Goal: Task Accomplishment & Management: Complete application form

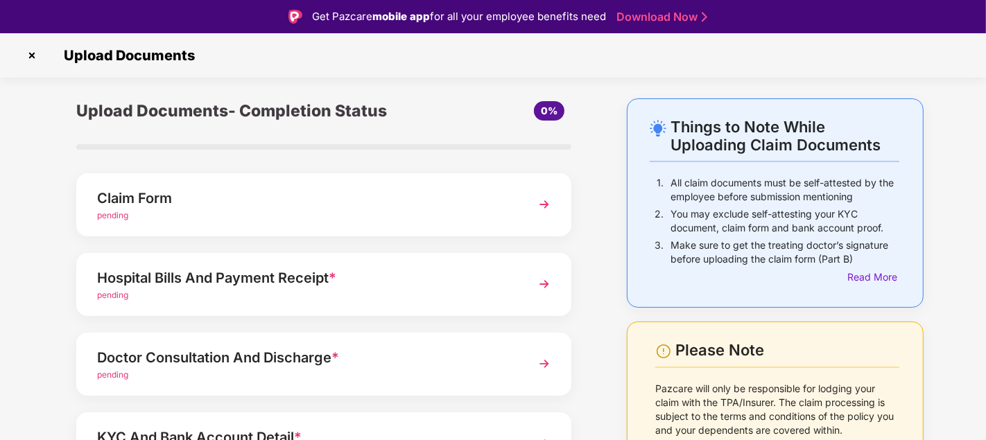
scroll to position [14, 0]
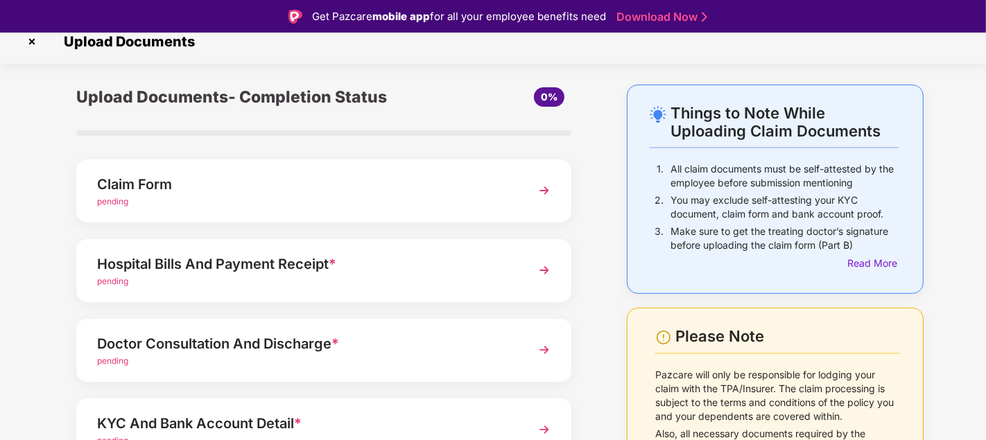
click at [541, 186] on img at bounding box center [544, 190] width 25 height 25
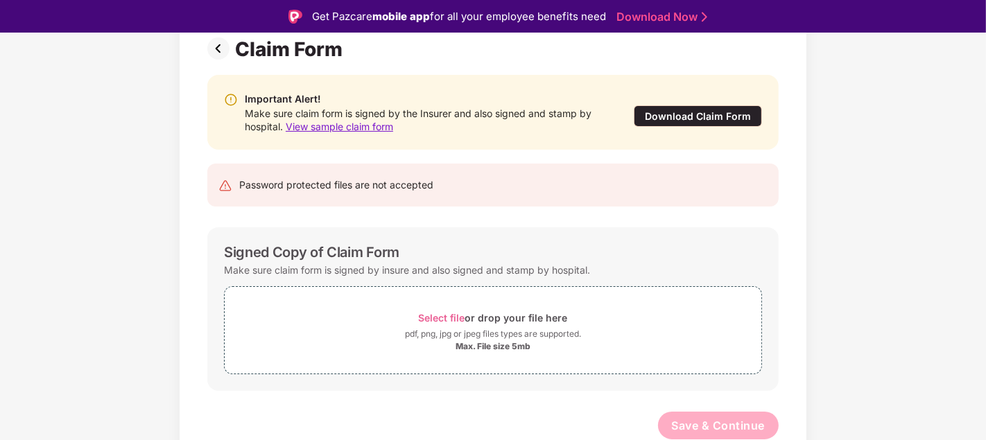
scroll to position [33, 0]
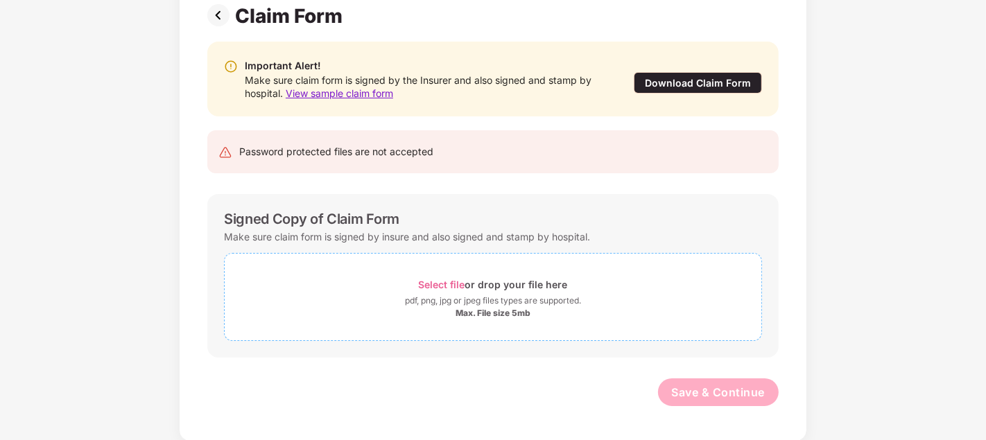
click at [441, 284] on span "Select file" at bounding box center [442, 285] width 46 height 12
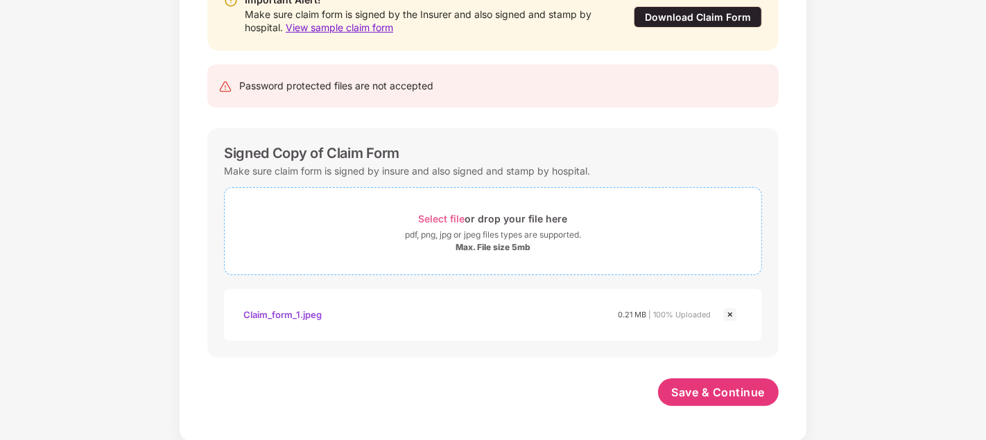
scroll to position [173, 0]
click at [451, 216] on span "Select file" at bounding box center [442, 219] width 46 height 12
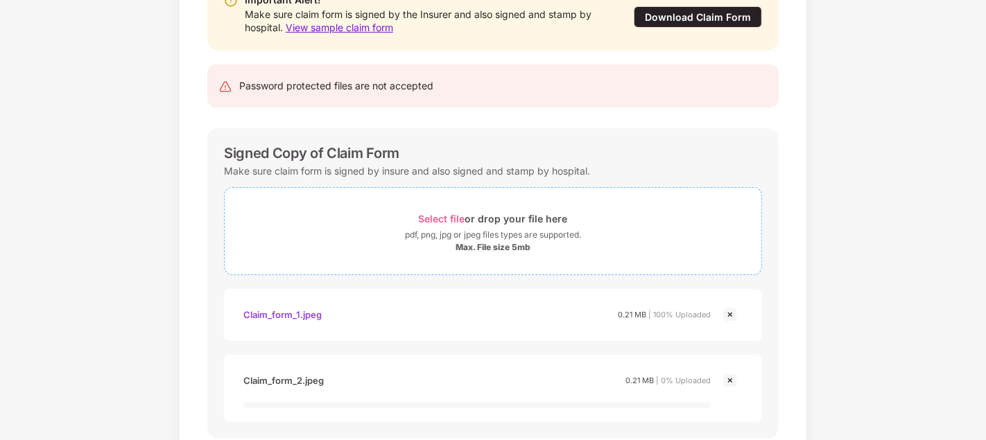
scroll to position [175, 0]
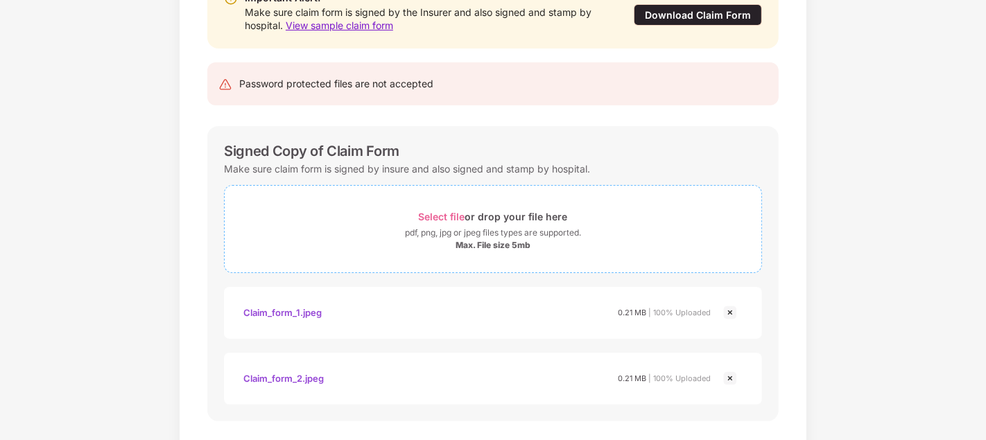
click at [447, 216] on span "Select file" at bounding box center [442, 217] width 46 height 12
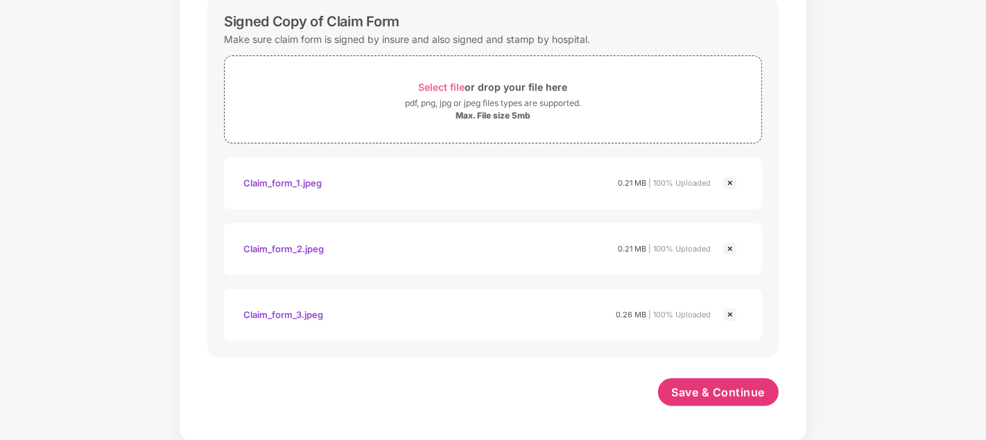
scroll to position [305, 0]
click at [701, 389] on span "Save & Continue" at bounding box center [719, 392] width 94 height 15
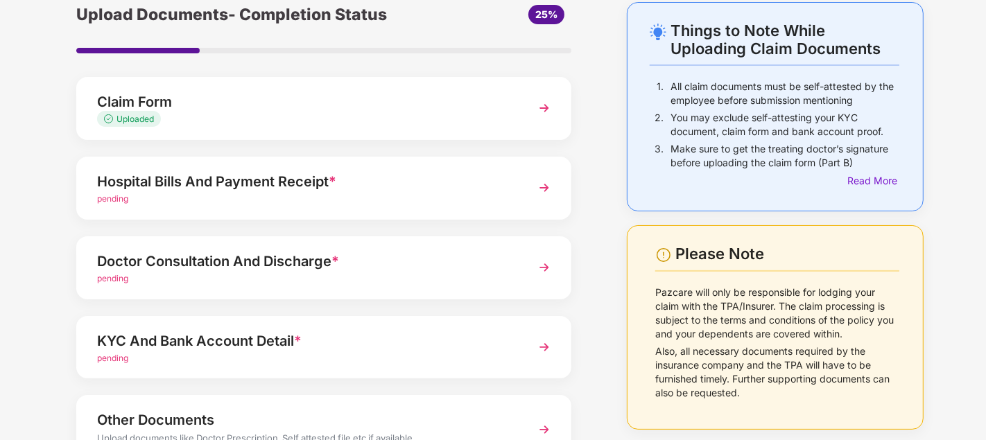
scroll to position [67, 0]
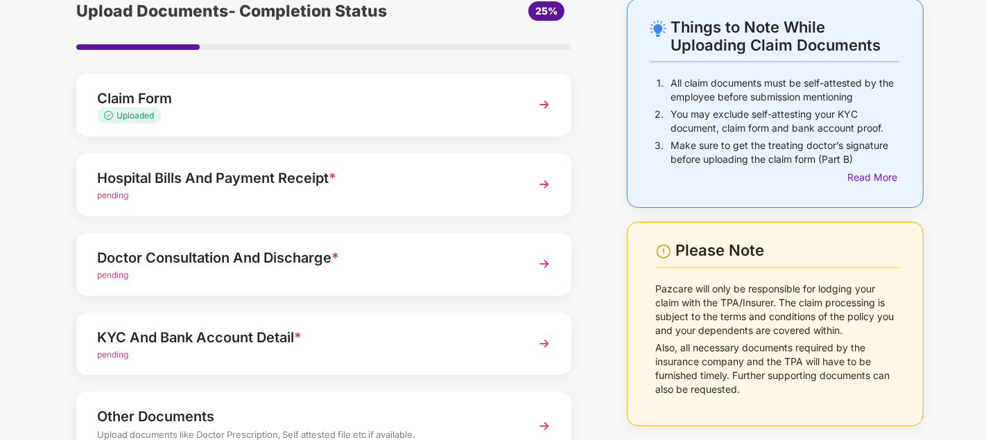
click at [544, 183] on img at bounding box center [544, 184] width 25 height 25
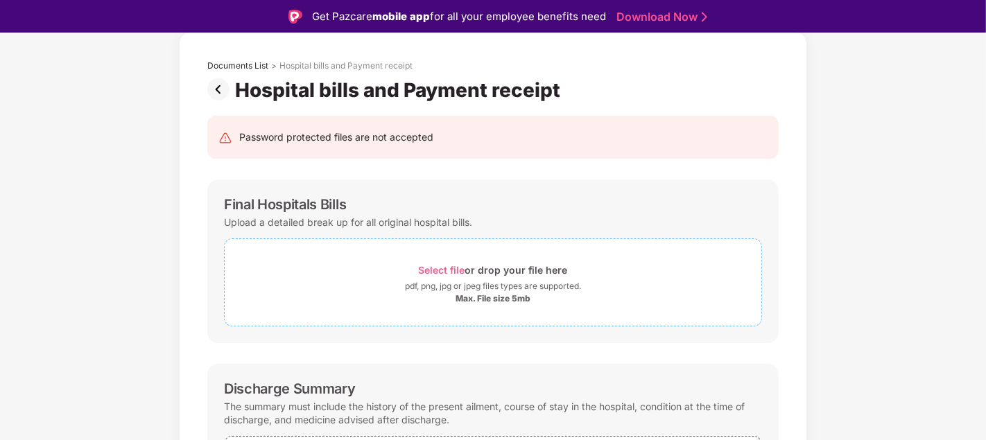
click at [440, 270] on span "Select file" at bounding box center [442, 270] width 46 height 12
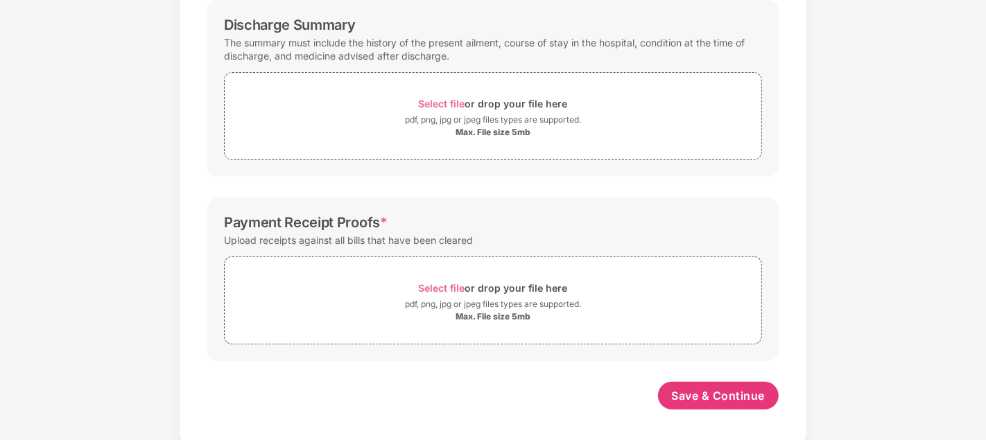
scroll to position [463, 0]
click at [440, 101] on span "Select file" at bounding box center [442, 104] width 46 height 12
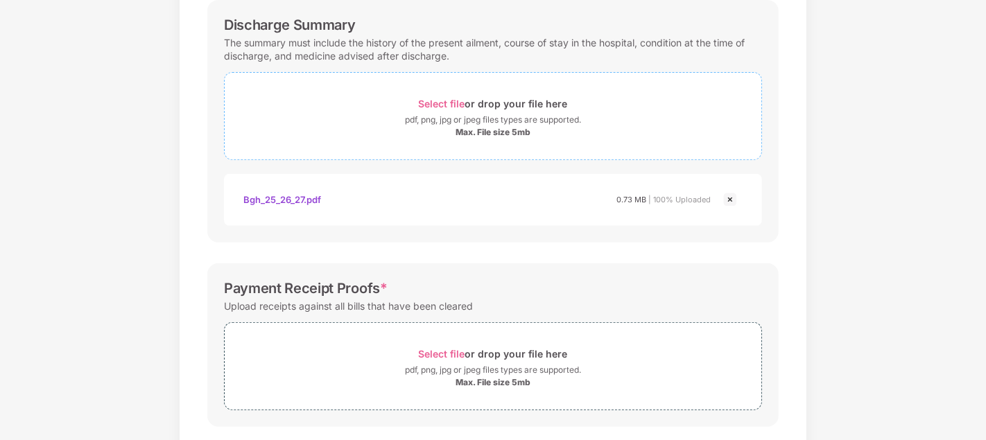
click at [440, 100] on span "Select file" at bounding box center [442, 104] width 46 height 12
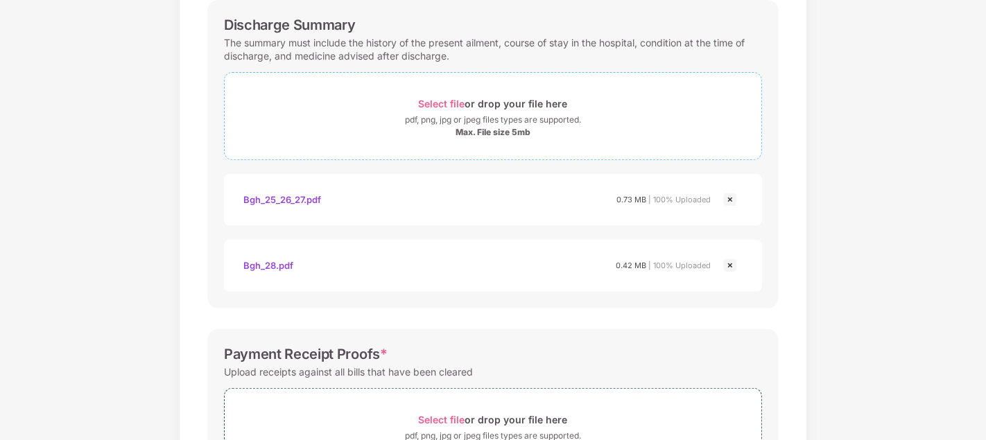
click at [438, 98] on span "Select file" at bounding box center [442, 104] width 46 height 12
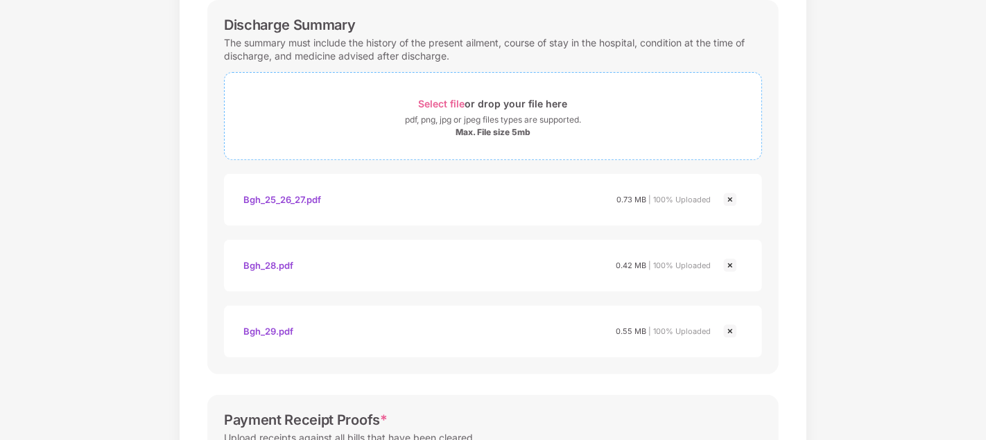
click at [437, 100] on span "Select file" at bounding box center [442, 104] width 46 height 12
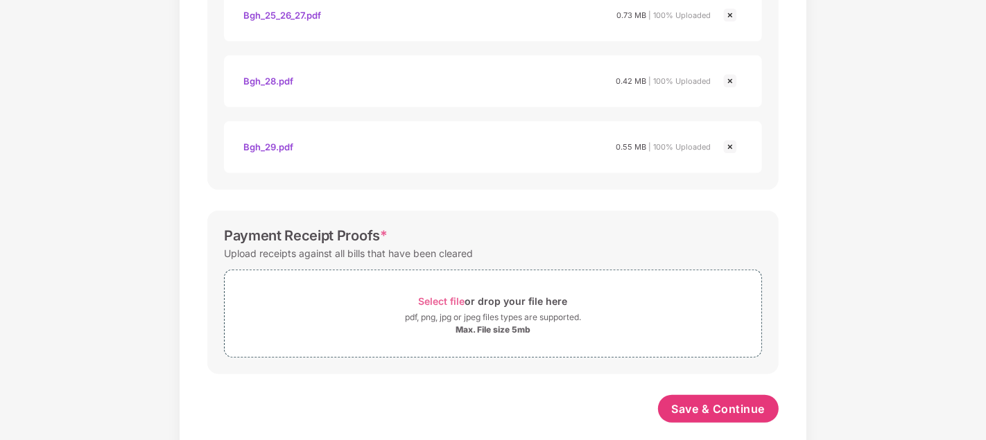
scroll to position [663, 0]
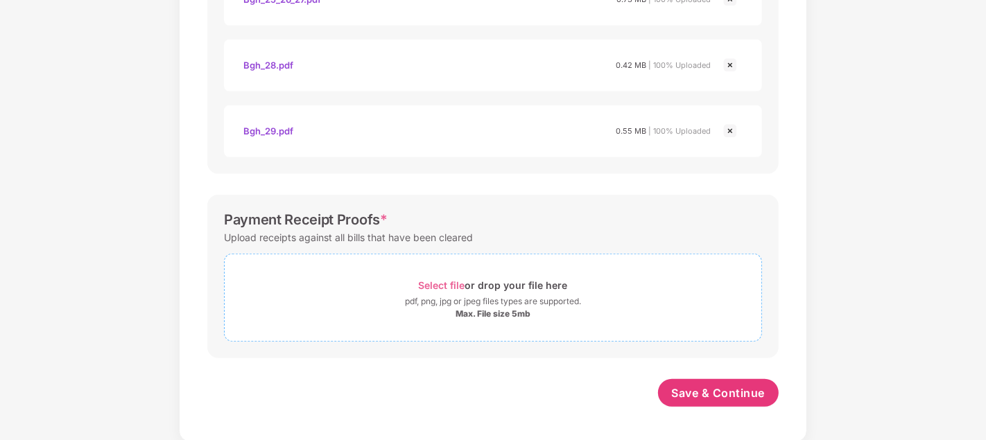
click at [439, 283] on span "Select file" at bounding box center [442, 285] width 46 height 12
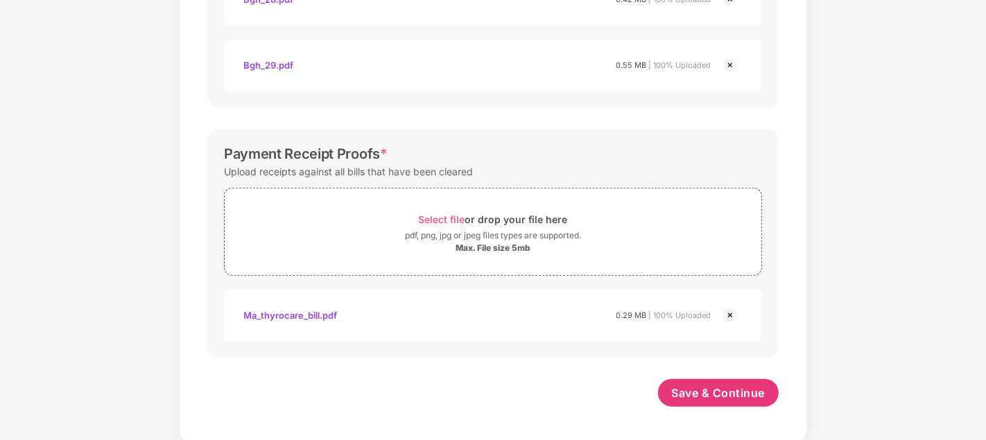
scroll to position [728, 0]
click at [717, 388] on span "Save & Continue" at bounding box center [719, 393] width 94 height 15
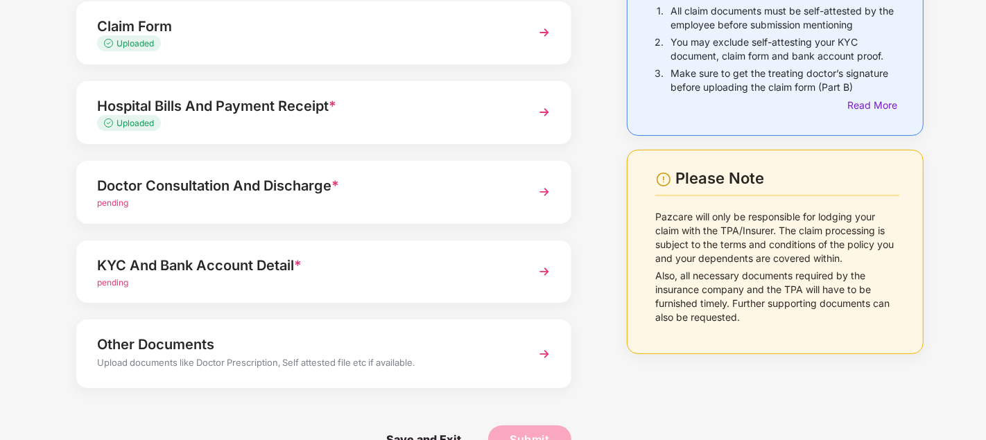
scroll to position [141, 0]
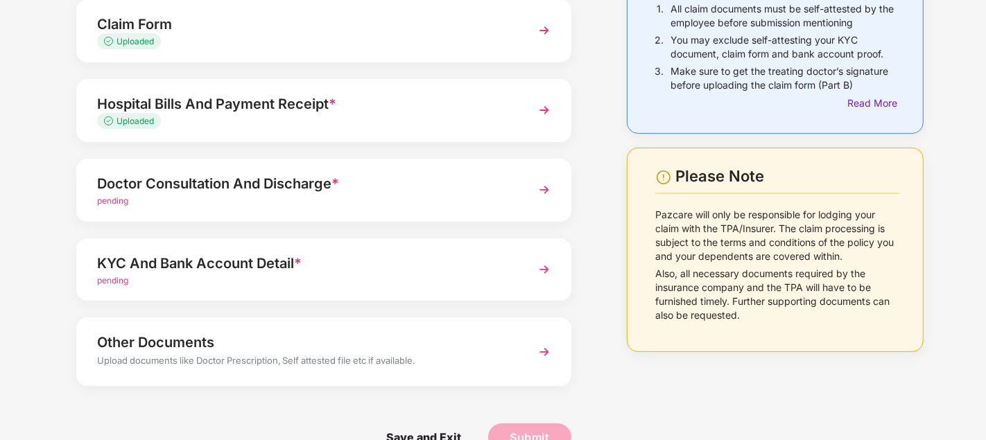
click at [544, 191] on img at bounding box center [544, 189] width 25 height 25
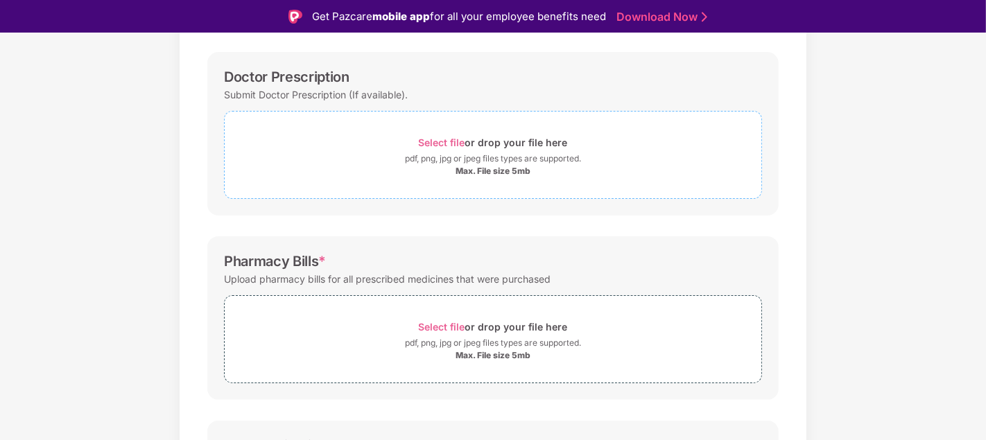
scroll to position [196, 0]
click at [445, 137] on span "Select file" at bounding box center [442, 140] width 46 height 12
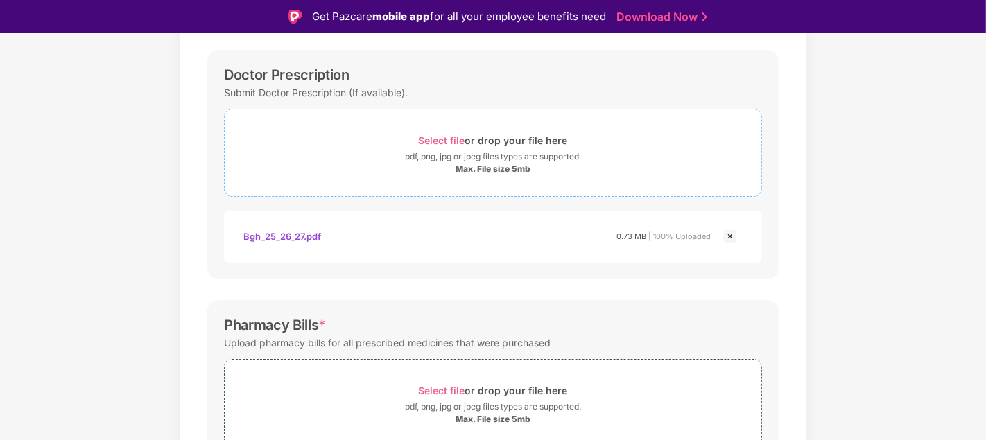
click at [435, 137] on span "Select file" at bounding box center [442, 140] width 46 height 12
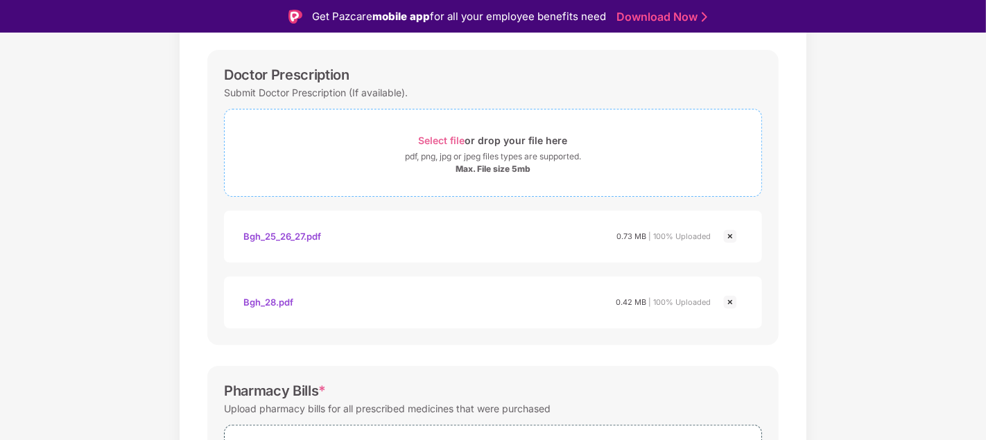
click at [443, 134] on span "Select file" at bounding box center [442, 140] width 46 height 12
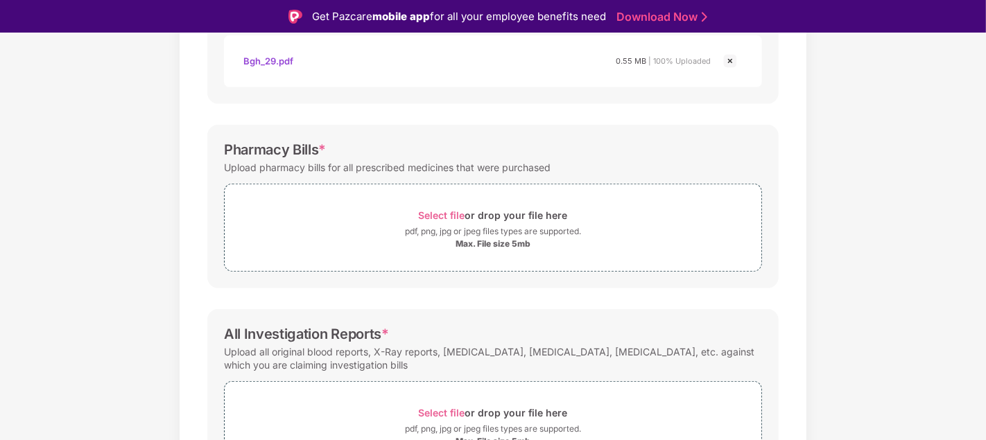
scroll to position [514, 0]
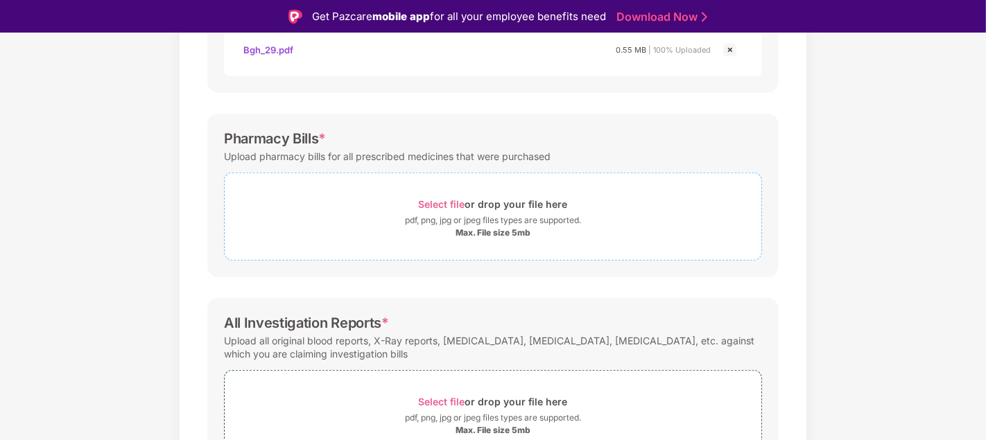
click at [449, 205] on span "Select file" at bounding box center [442, 204] width 46 height 12
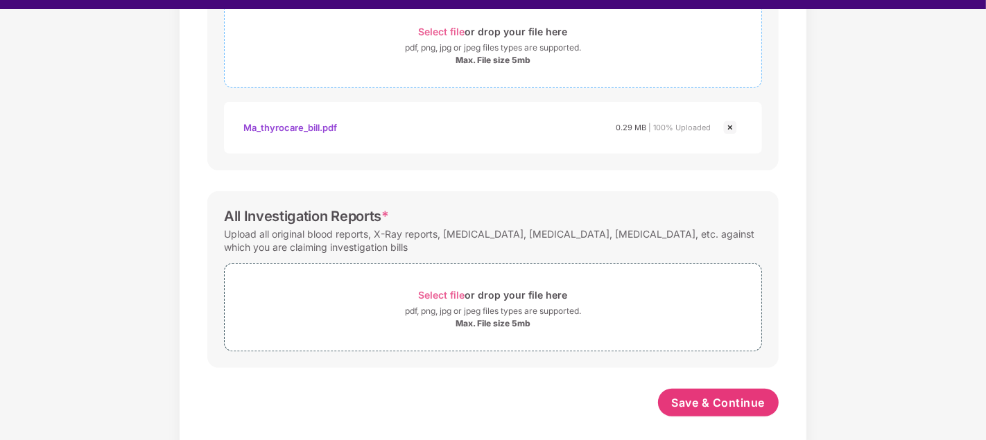
scroll to position [25, 0]
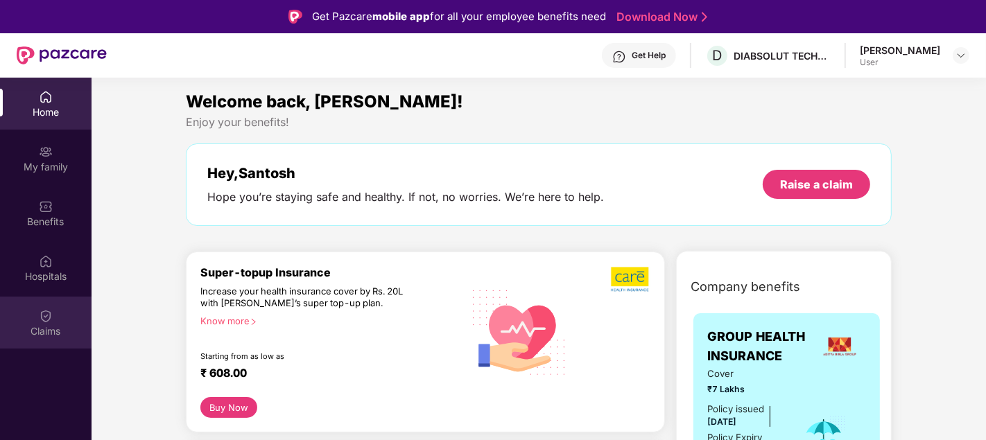
click at [46, 320] on img at bounding box center [46, 316] width 14 height 14
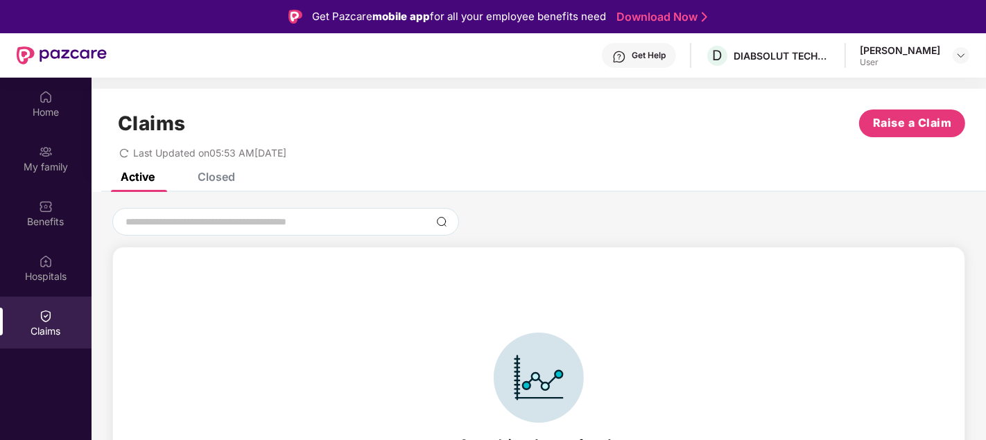
click at [218, 177] on div "Closed" at bounding box center [216, 177] width 37 height 14
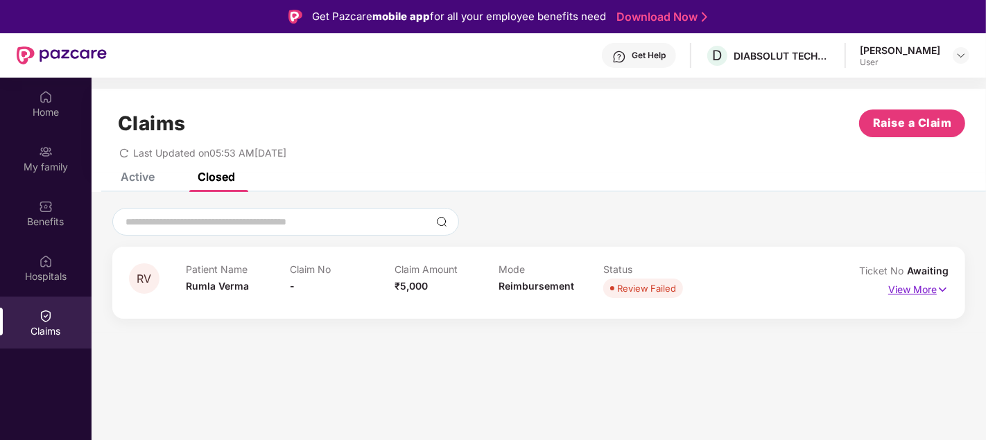
click at [944, 288] on img at bounding box center [942, 289] width 12 height 15
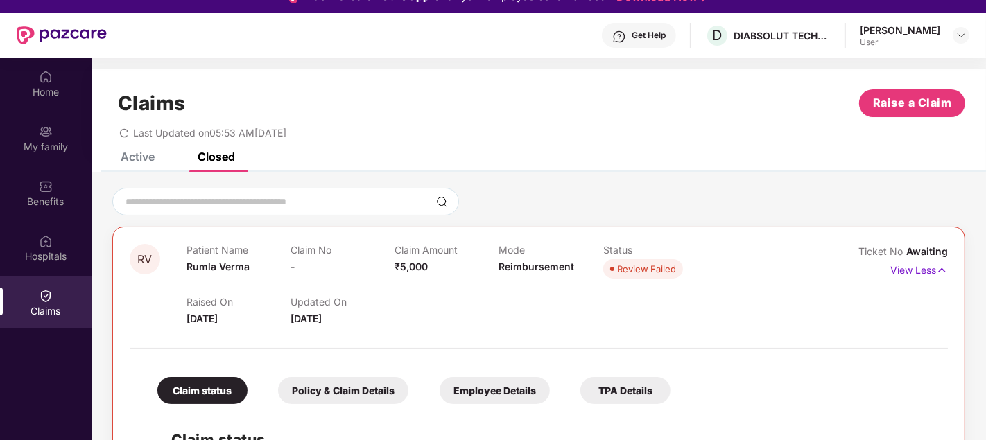
scroll to position [4, 0]
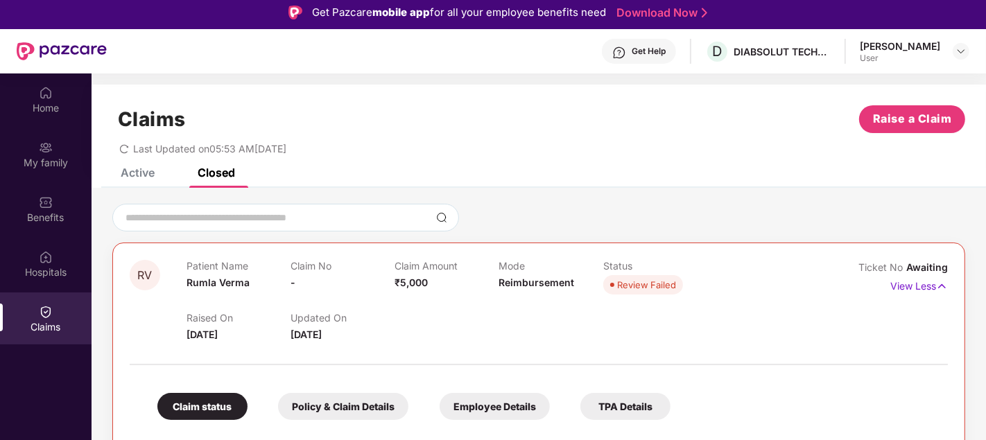
click at [142, 179] on div "Active" at bounding box center [138, 173] width 34 height 14
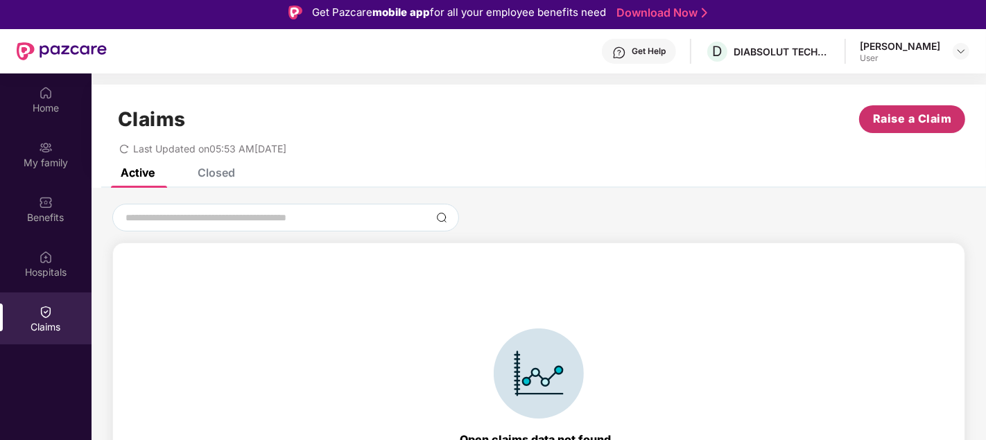
click at [914, 123] on span "Raise a Claim" at bounding box center [912, 118] width 79 height 17
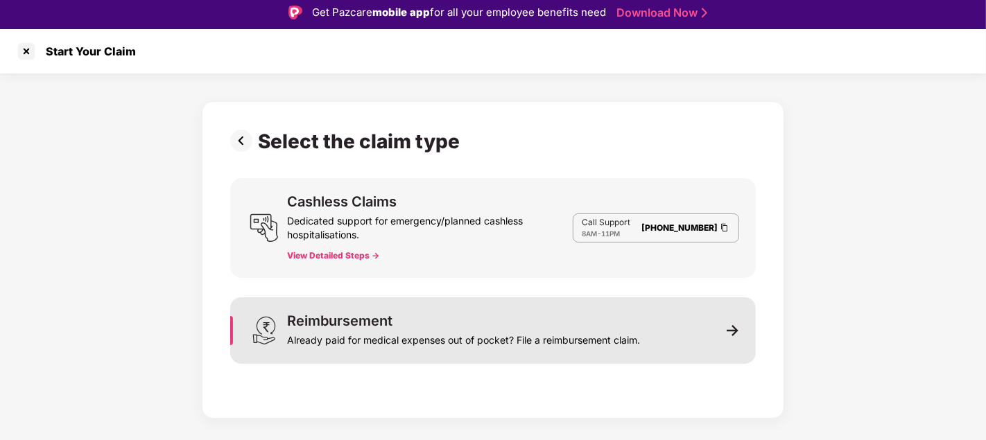
scroll to position [33, 0]
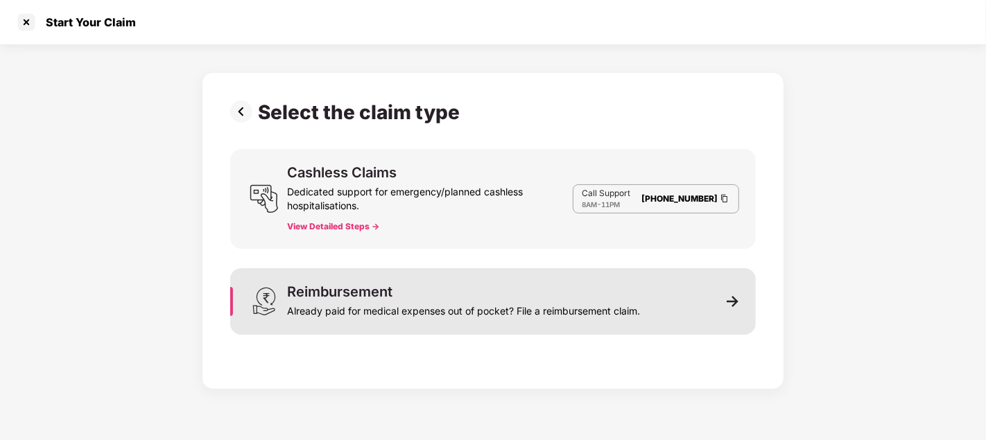
click at [726, 302] on img at bounding box center [732, 301] width 12 height 12
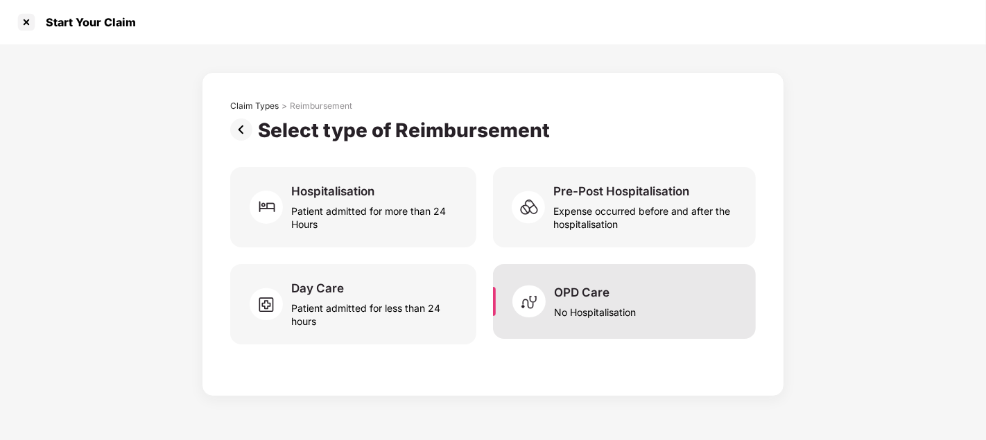
click at [559, 307] on div "No Hospitalisation" at bounding box center [595, 309] width 82 height 19
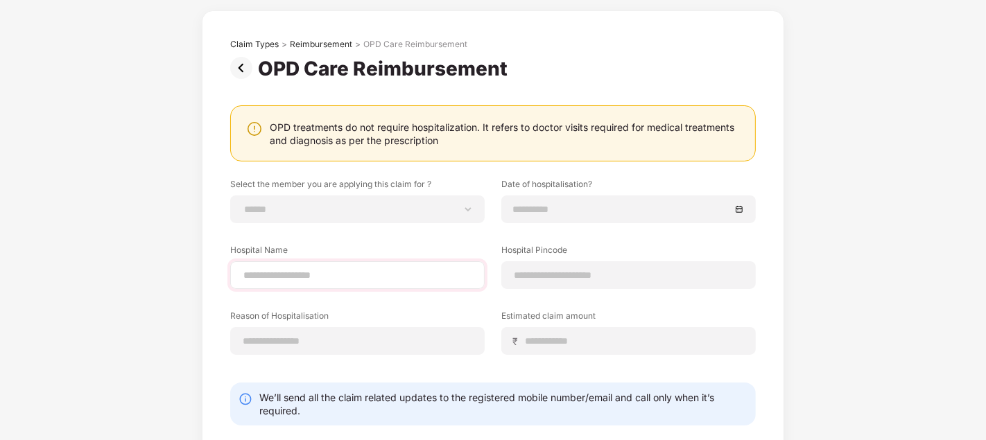
scroll to position [65, 0]
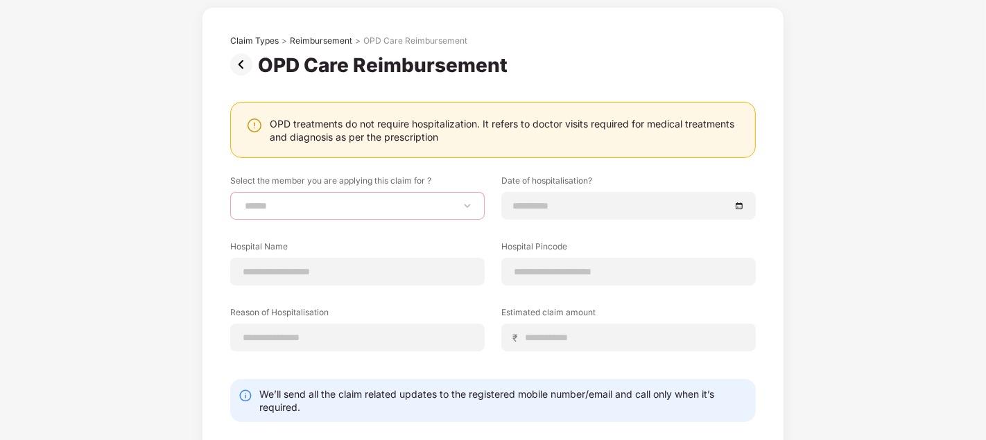
click at [465, 201] on select "**********" at bounding box center [357, 205] width 231 height 11
select select "**********"
click at [242, 200] on select "**********" at bounding box center [357, 205] width 231 height 11
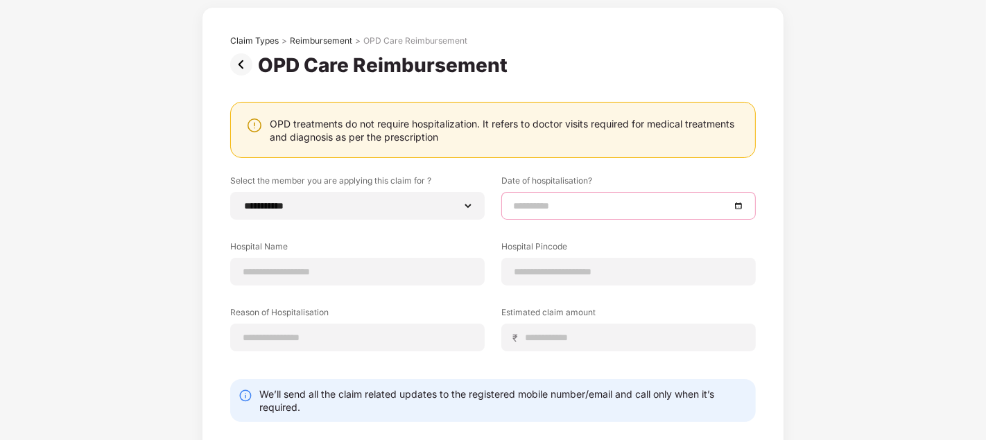
click at [588, 203] on input at bounding box center [621, 205] width 217 height 15
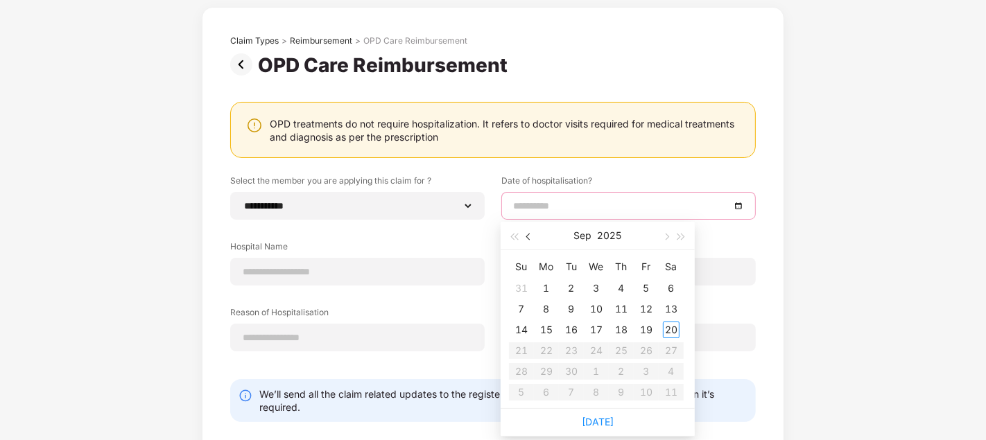
click at [527, 235] on span "button" at bounding box center [529, 236] width 7 height 7
type input "**********"
click at [575, 349] on div "19" at bounding box center [571, 350] width 17 height 17
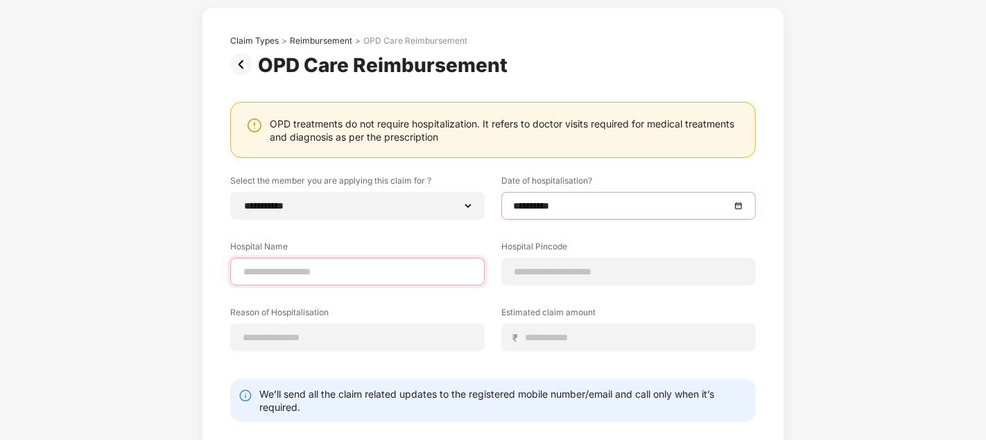
click at [428, 269] on input at bounding box center [357, 272] width 231 height 15
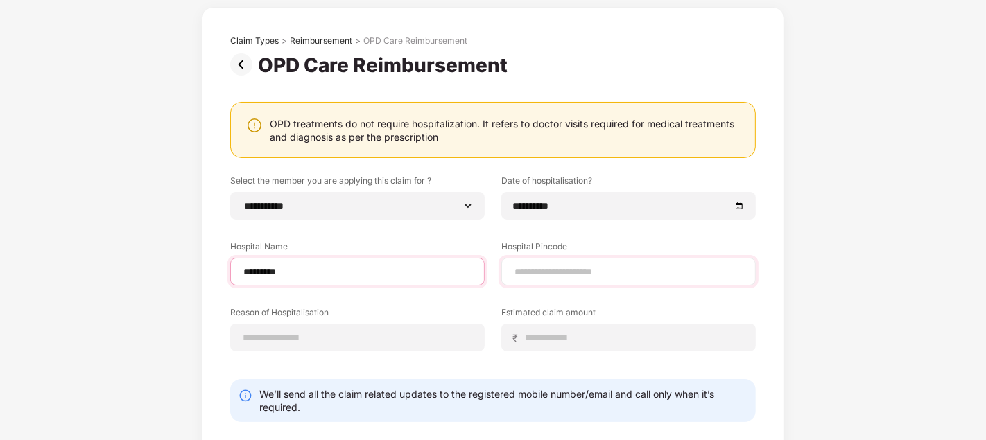
type input "*********"
click at [542, 274] on input at bounding box center [628, 272] width 231 height 15
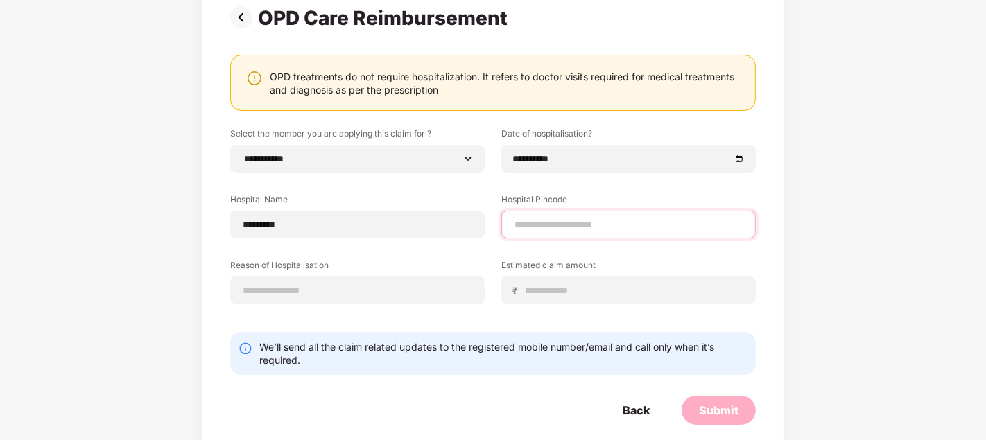
scroll to position [121, 0]
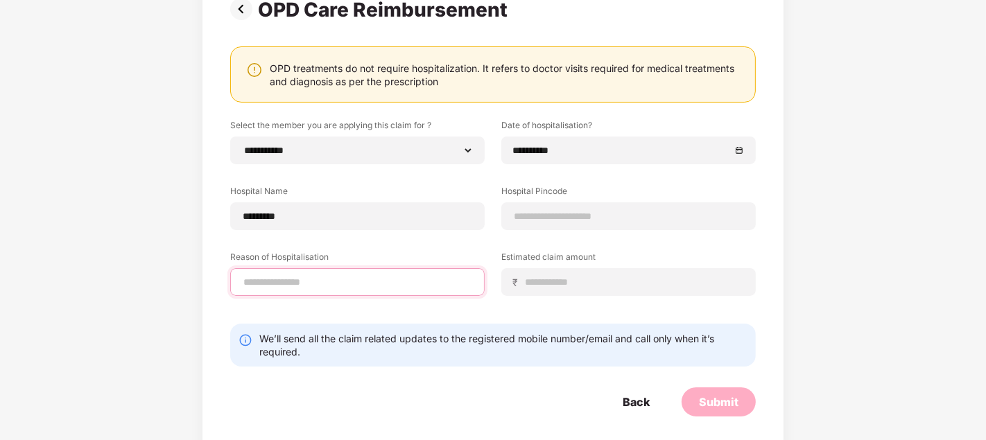
click at [435, 280] on div "Reason of Hospitalisation" at bounding box center [357, 273] width 254 height 45
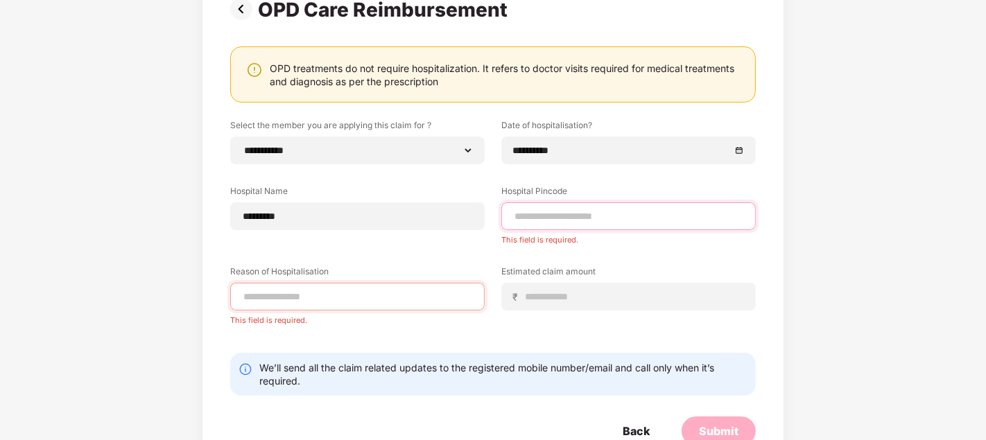
click at [553, 218] on input at bounding box center [628, 216] width 231 height 15
type input "******"
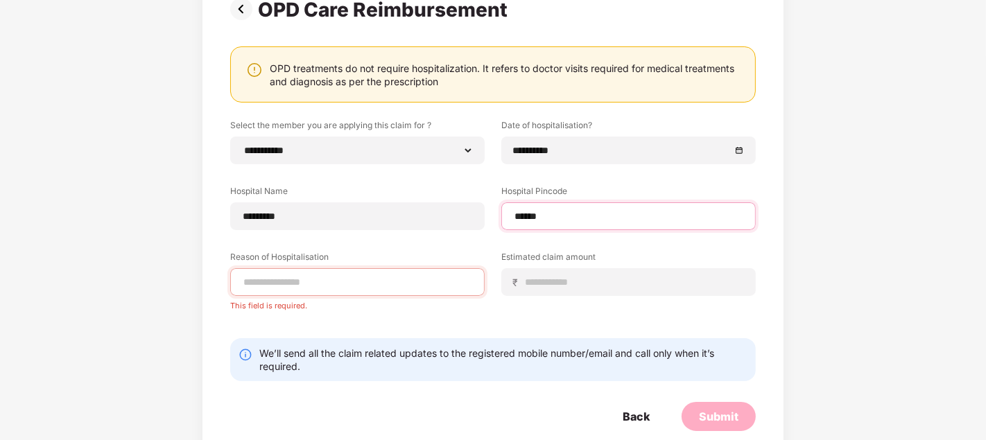
select select "******"
select select "*********"
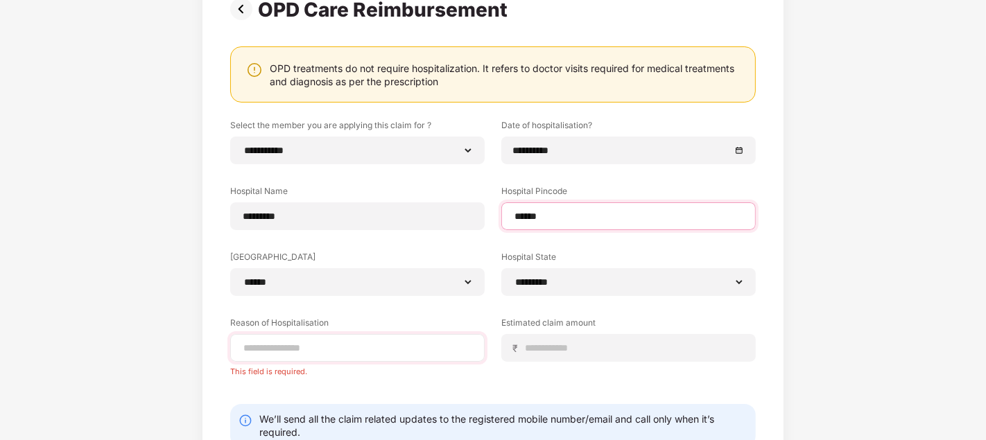
type input "******"
click at [375, 342] on input at bounding box center [357, 348] width 231 height 15
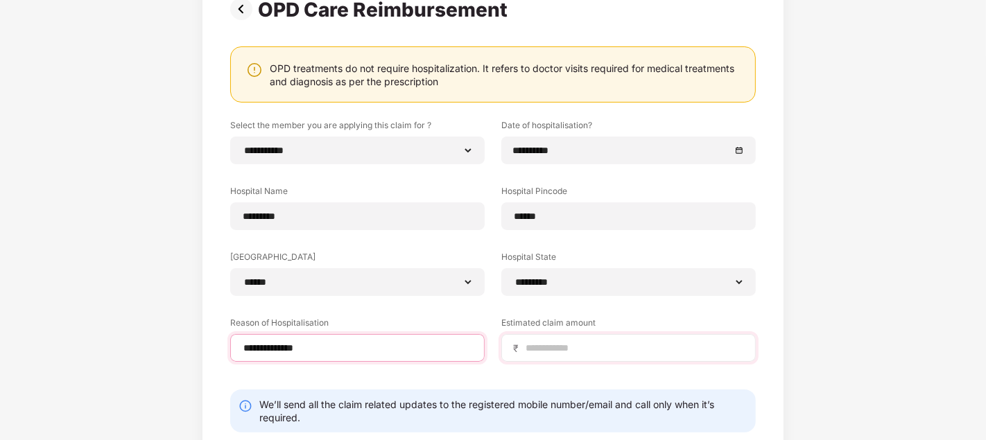
type input "**********"
click at [565, 349] on input at bounding box center [634, 348] width 220 height 15
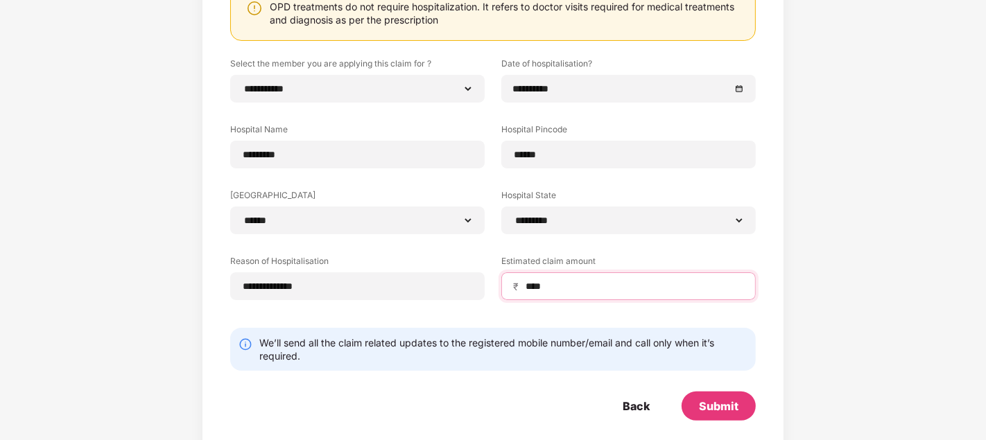
scroll to position [197, 0]
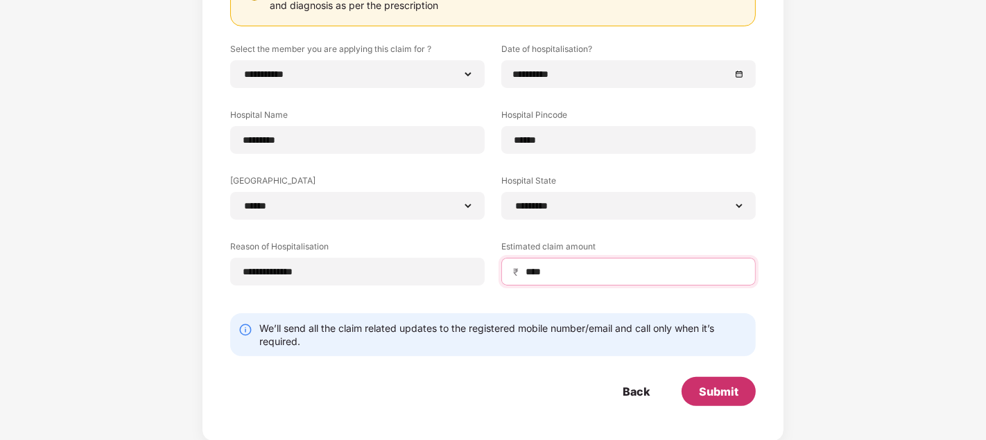
type input "****"
click at [721, 391] on div "Submit" at bounding box center [719, 391] width 40 height 15
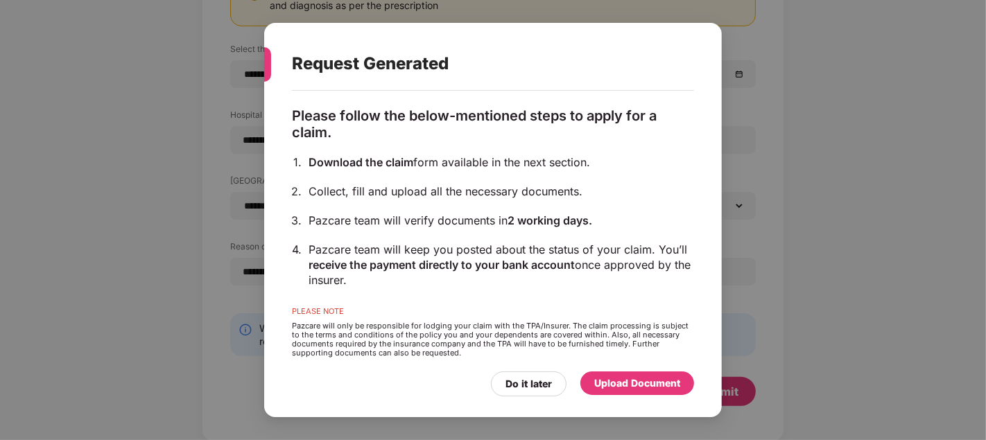
scroll to position [115, 0]
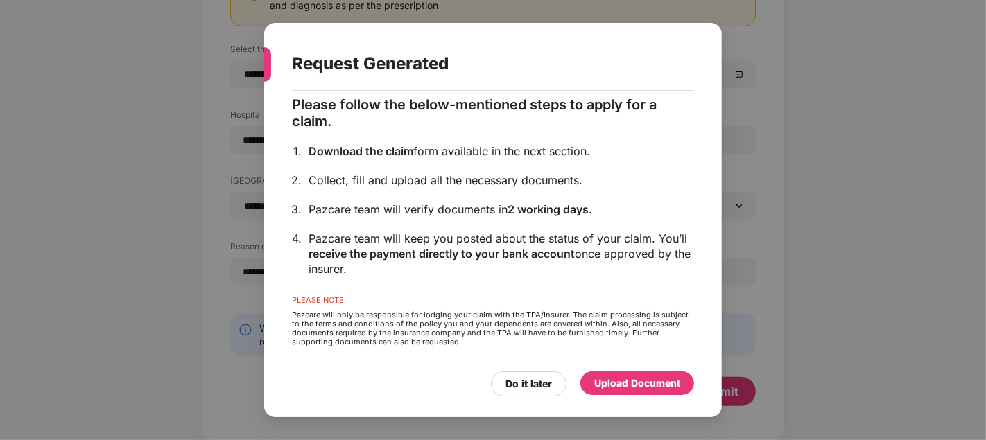
click at [626, 383] on div "Upload Document" at bounding box center [637, 383] width 86 height 15
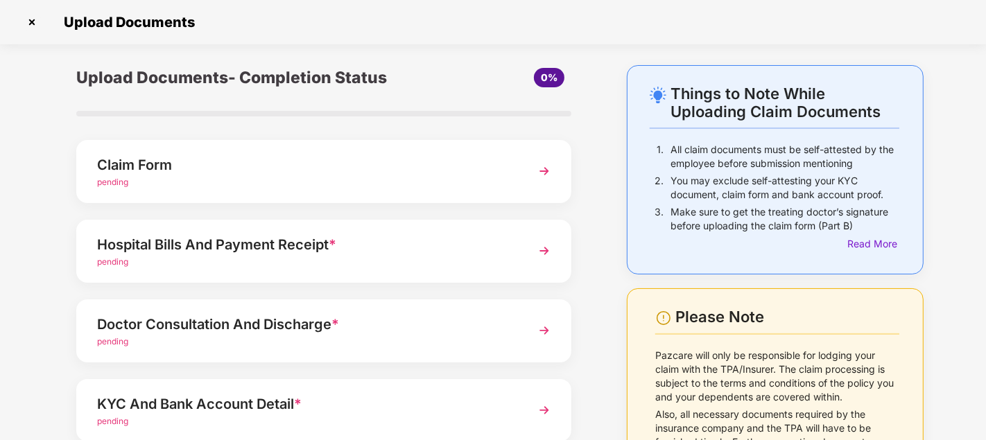
click at [545, 170] on img at bounding box center [544, 171] width 25 height 25
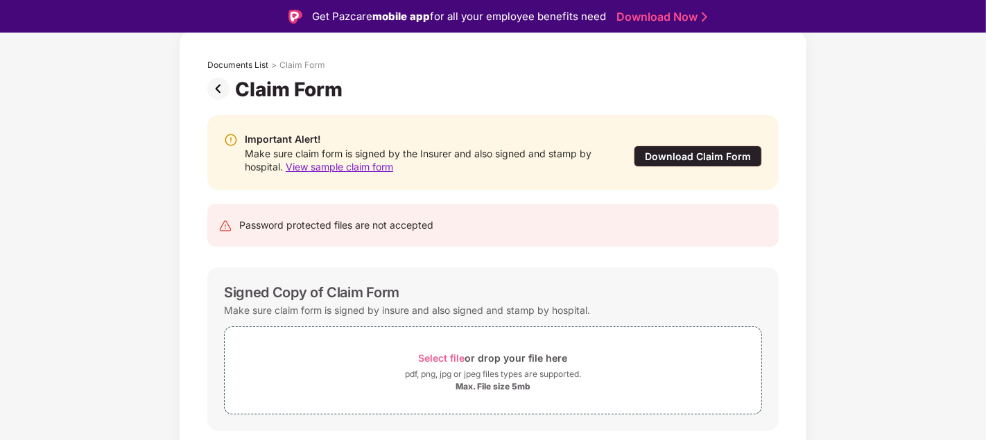
scroll to position [107, 0]
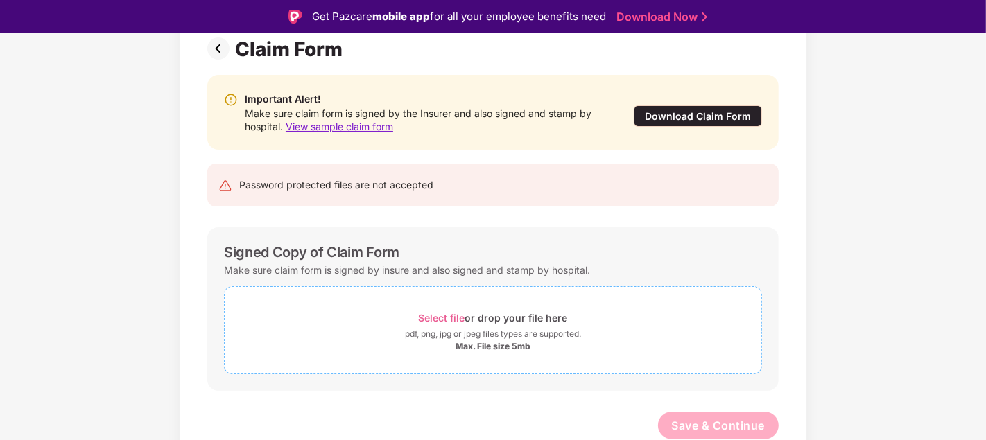
click at [448, 316] on span "Select file" at bounding box center [442, 318] width 46 height 12
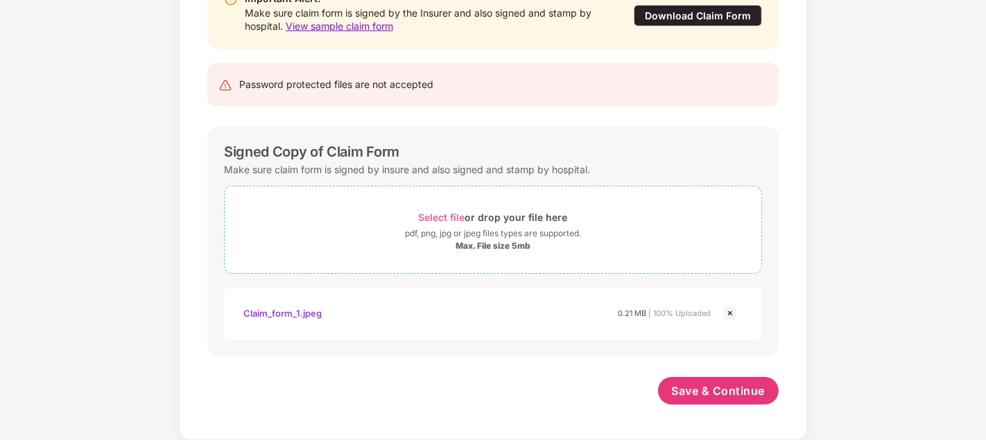
scroll to position [173, 0]
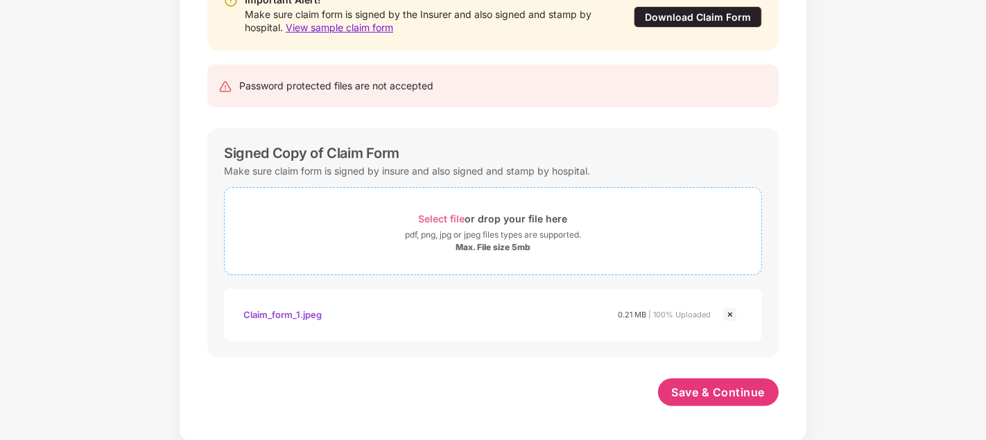
click at [433, 216] on span "Select file" at bounding box center [442, 219] width 46 height 12
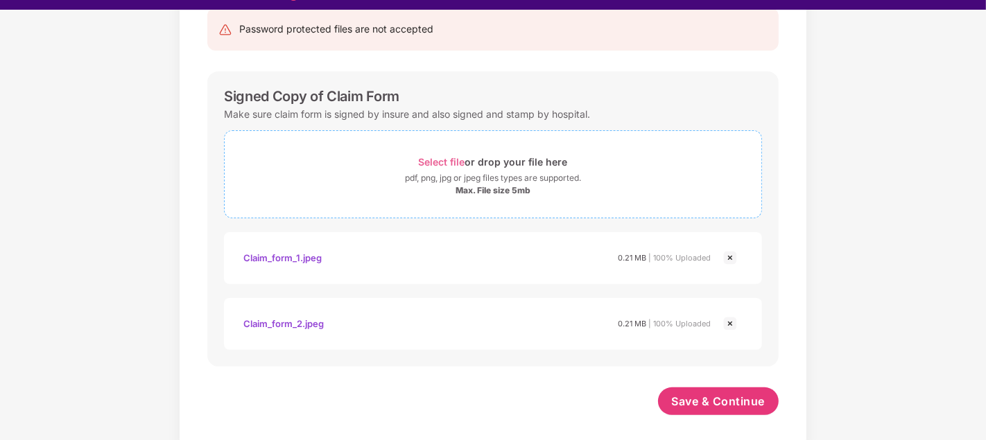
scroll to position [239, 0]
click at [435, 159] on span "Select file" at bounding box center [442, 163] width 46 height 12
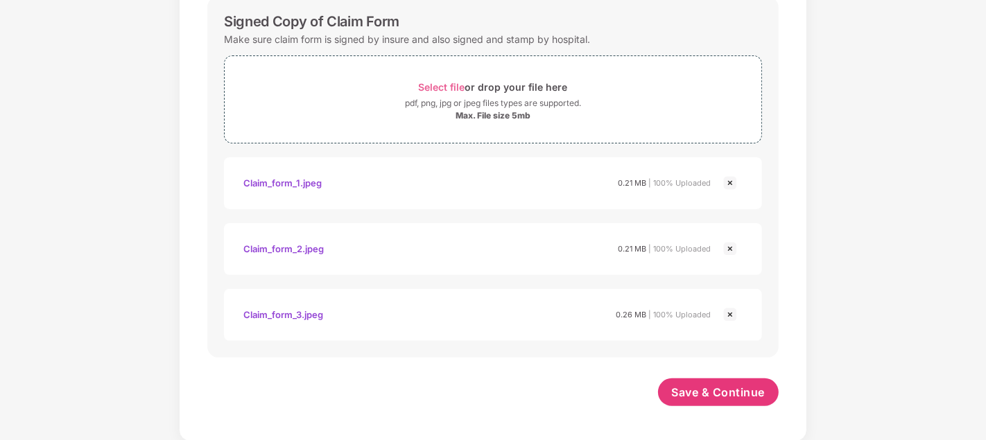
scroll to position [305, 0]
click at [693, 389] on span "Save & Continue" at bounding box center [719, 392] width 94 height 15
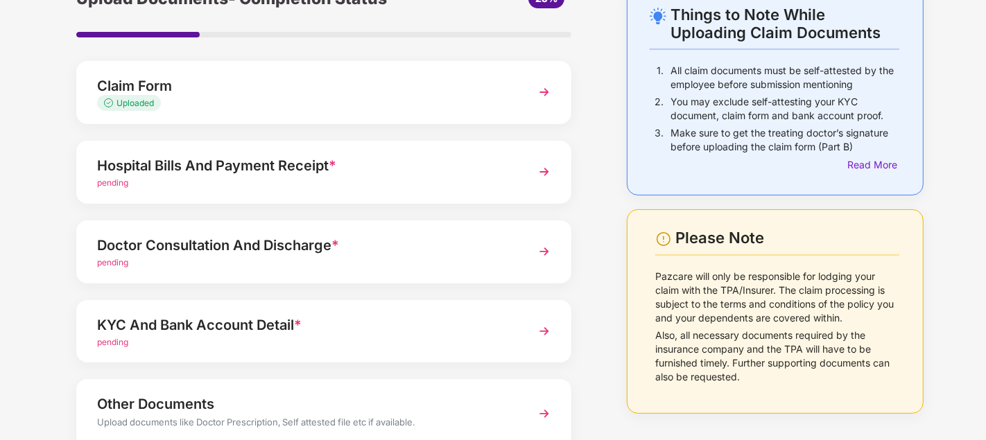
scroll to position [103, 0]
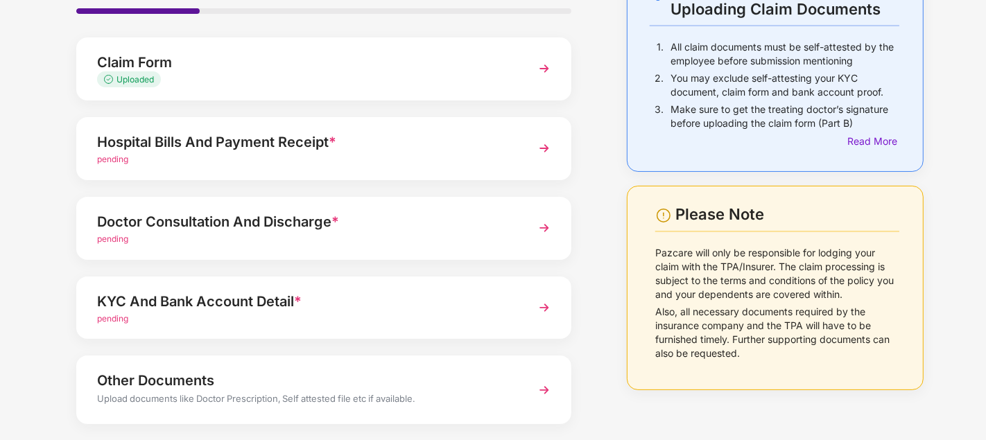
click at [542, 146] on img at bounding box center [544, 148] width 25 height 25
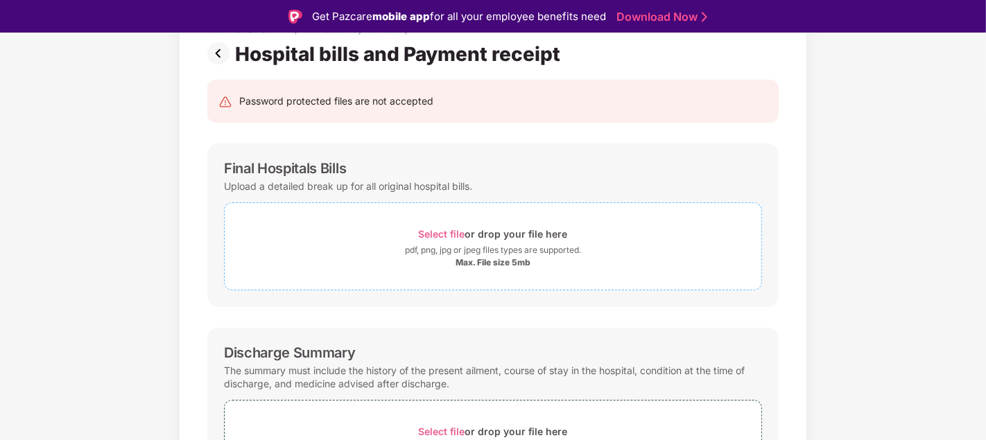
click at [446, 231] on span "Select file" at bounding box center [442, 234] width 46 height 12
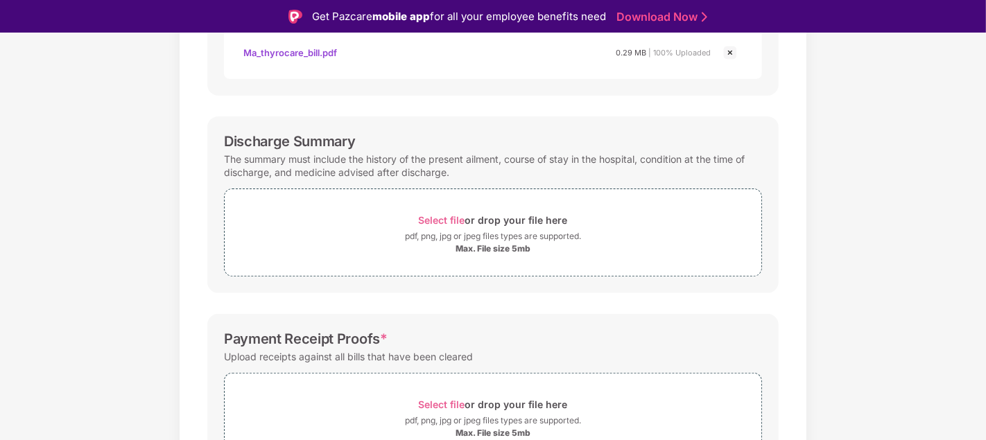
scroll to position [381, 0]
click at [449, 217] on span "Select file" at bounding box center [442, 219] width 46 height 12
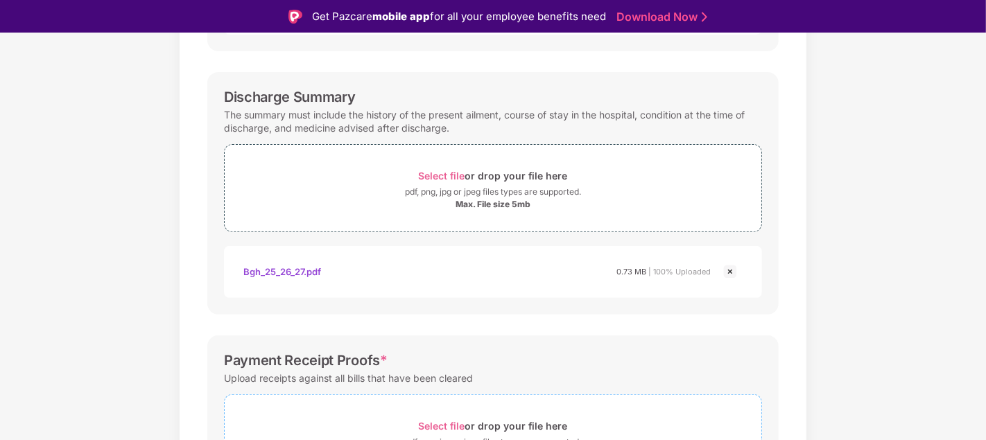
scroll to position [419, 0]
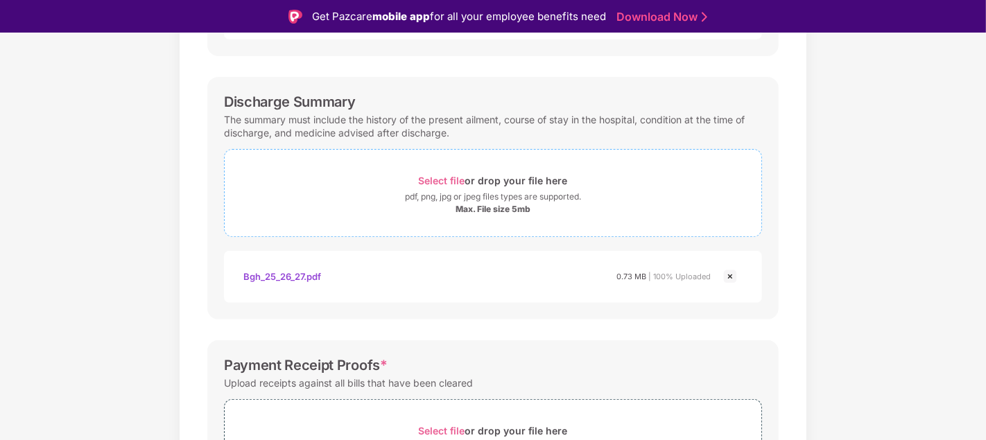
click at [445, 180] on span "Select file" at bounding box center [442, 181] width 46 height 12
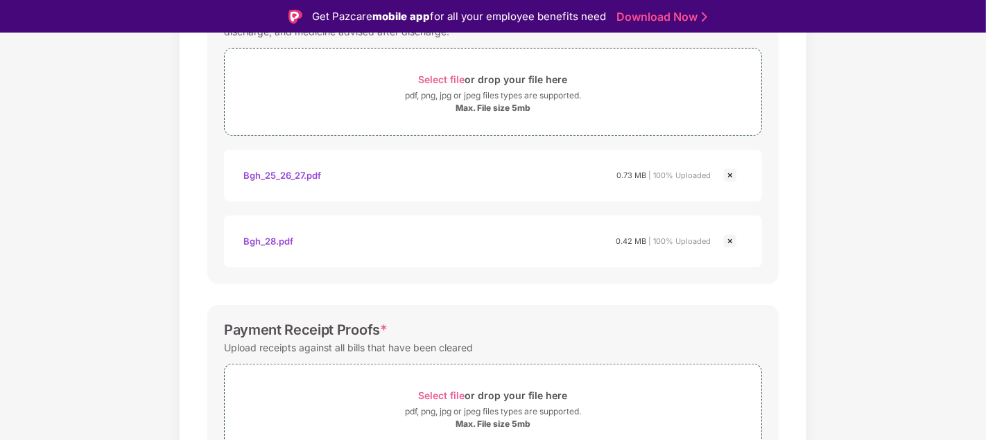
scroll to position [520, 0]
click at [605, 242] on div "Bgh_28.pdf 0.42 MB | 100% Uploaded" at bounding box center [477, 242] width 468 height 24
click at [443, 80] on span "Select file" at bounding box center [442, 80] width 46 height 12
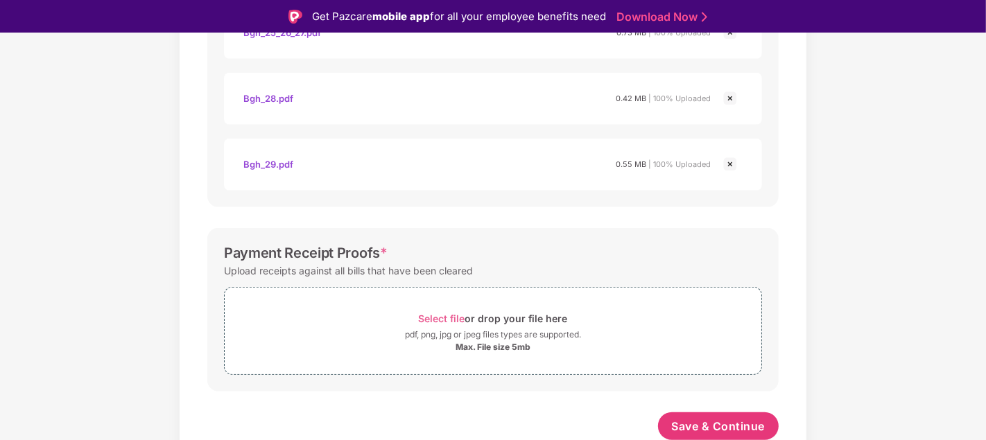
scroll to position [33, 0]
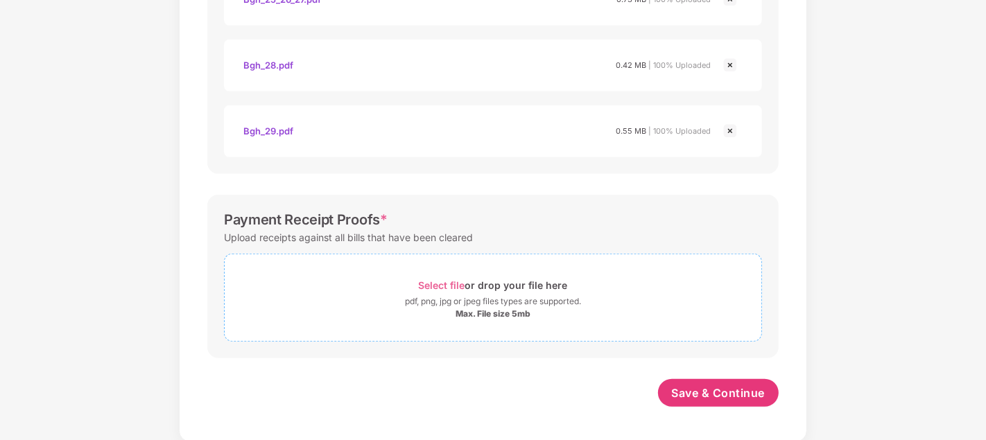
click at [449, 283] on span "Select file" at bounding box center [442, 285] width 46 height 12
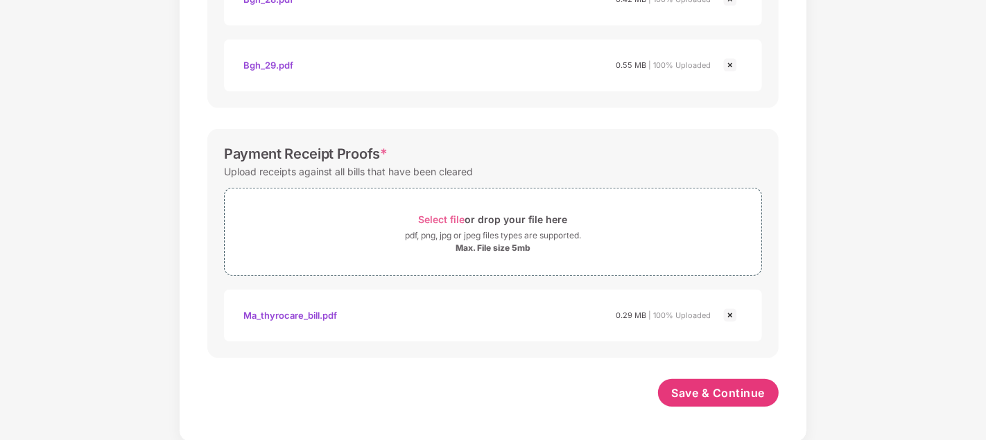
scroll to position [728, 0]
click at [706, 389] on span "Save & Continue" at bounding box center [719, 393] width 94 height 15
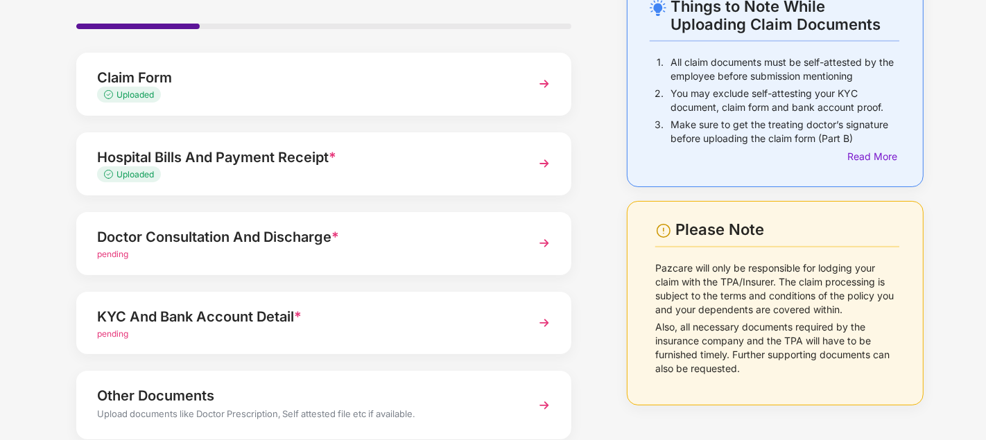
scroll to position [91, 0]
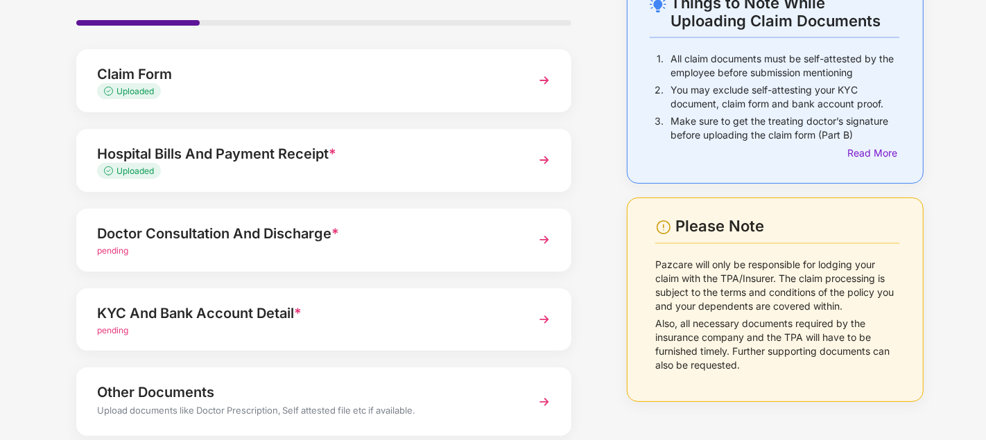
click at [540, 240] on img at bounding box center [544, 239] width 25 height 25
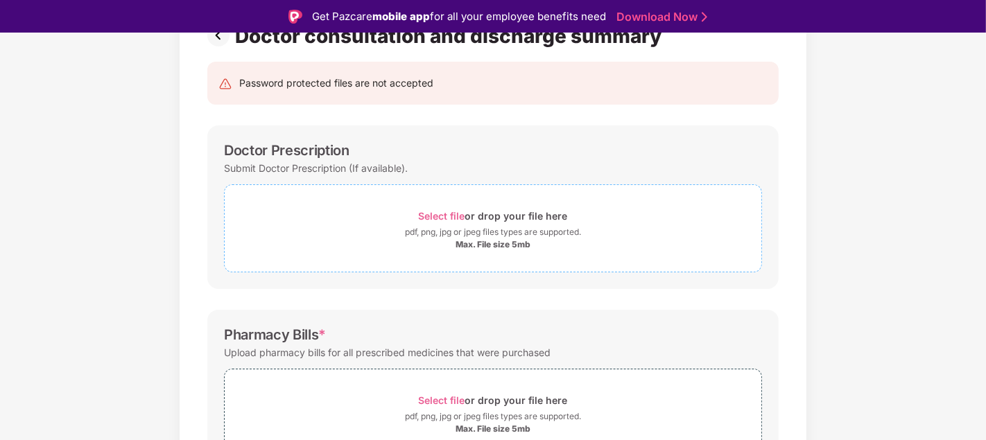
scroll to position [119, 0]
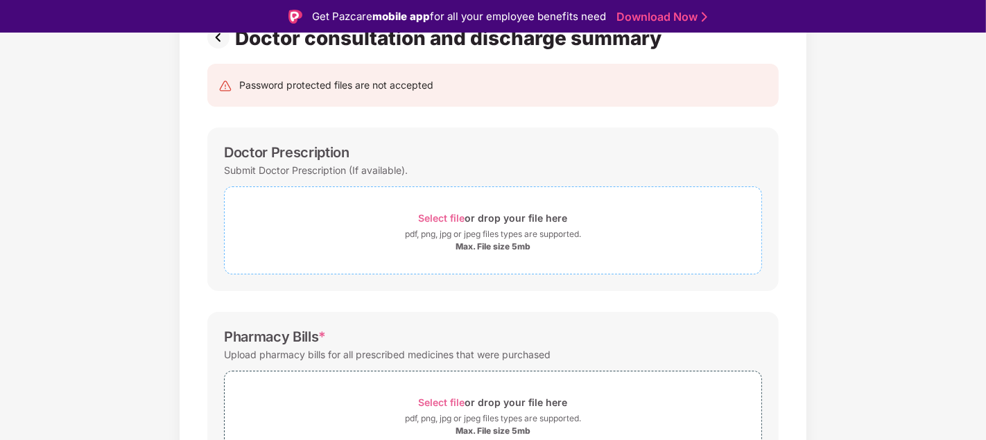
click at [433, 216] on span "Select file" at bounding box center [442, 218] width 46 height 12
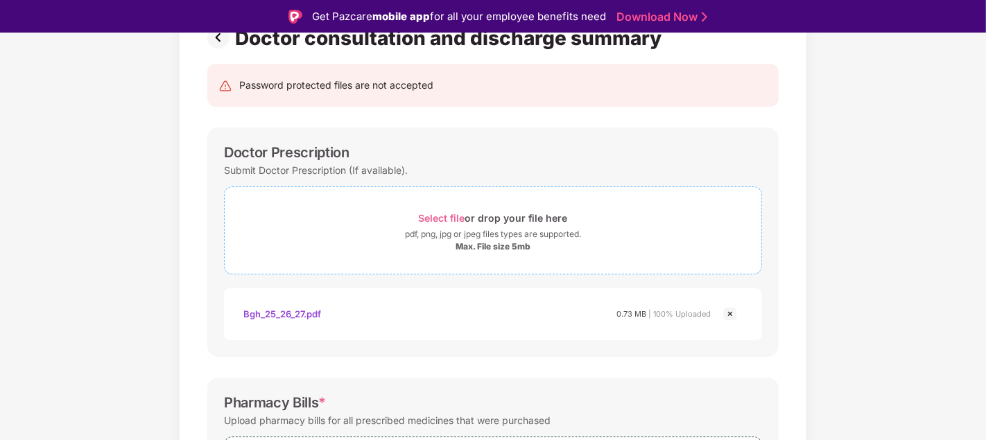
click at [440, 216] on span "Select file" at bounding box center [442, 218] width 46 height 12
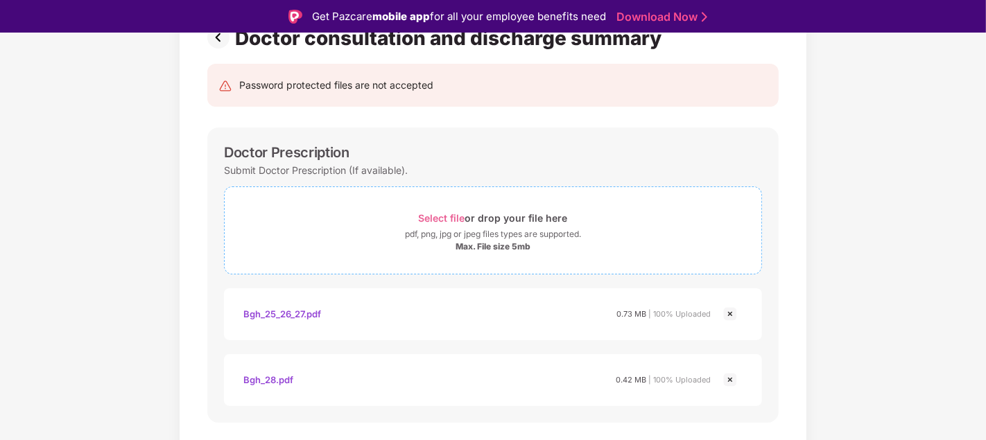
click at [439, 215] on span "Select file" at bounding box center [442, 218] width 46 height 12
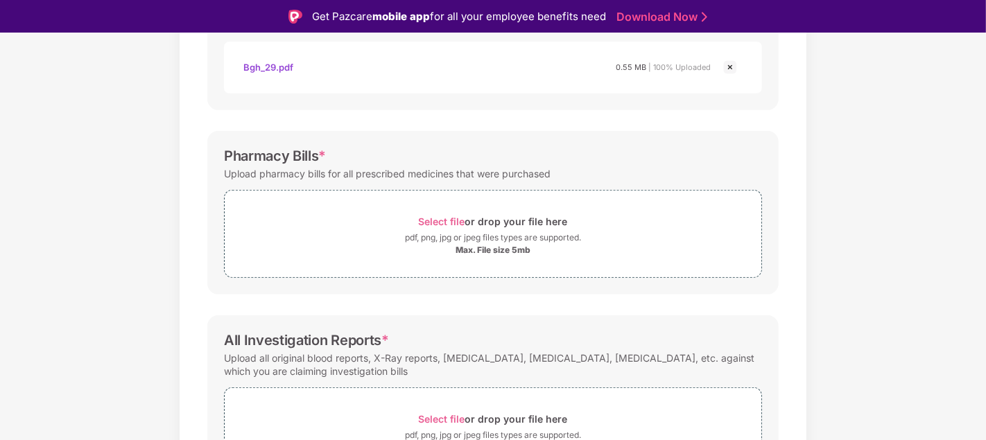
scroll to position [499, 0]
click at [444, 216] on span "Select file" at bounding box center [442, 219] width 46 height 12
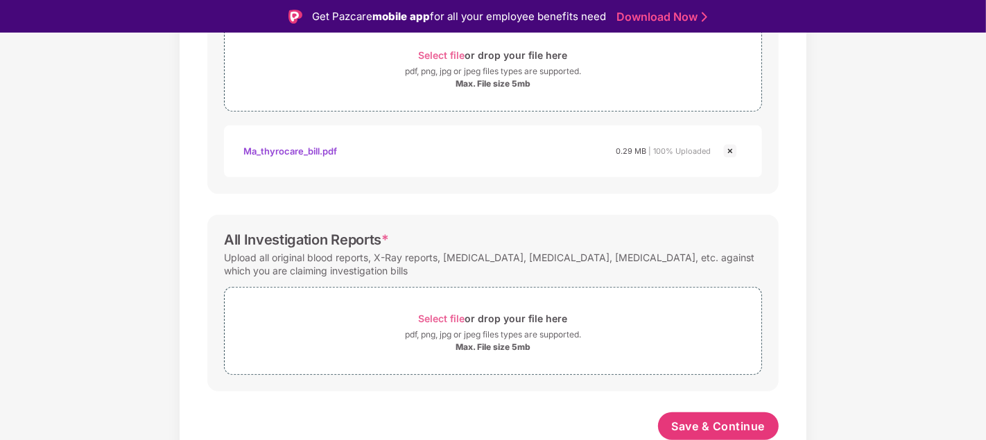
scroll to position [33, 0]
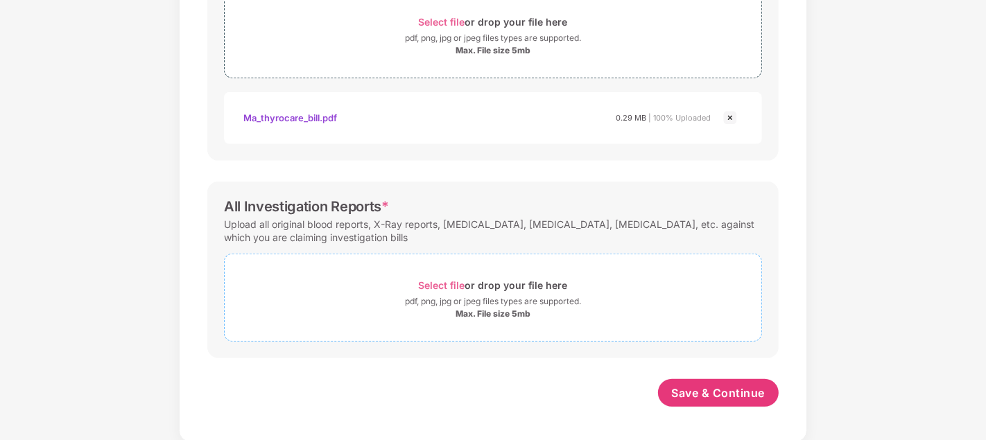
click at [431, 285] on span "Select file" at bounding box center [442, 285] width 46 height 12
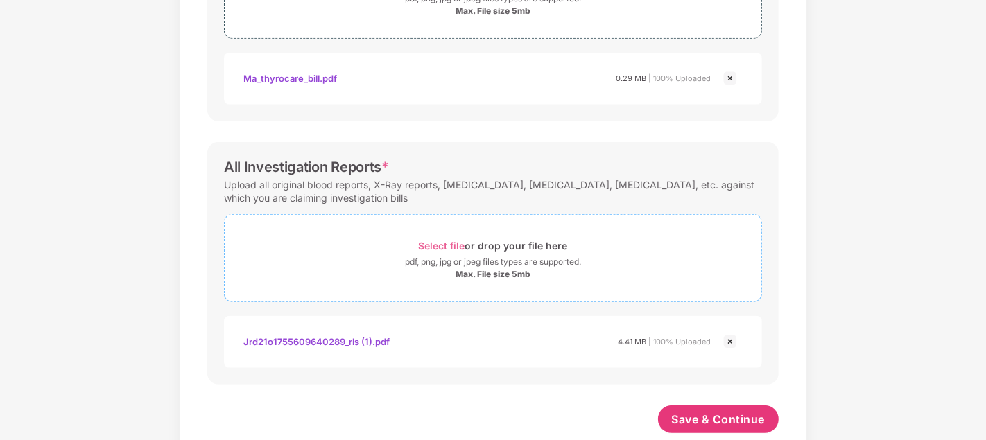
scroll to position [728, 0]
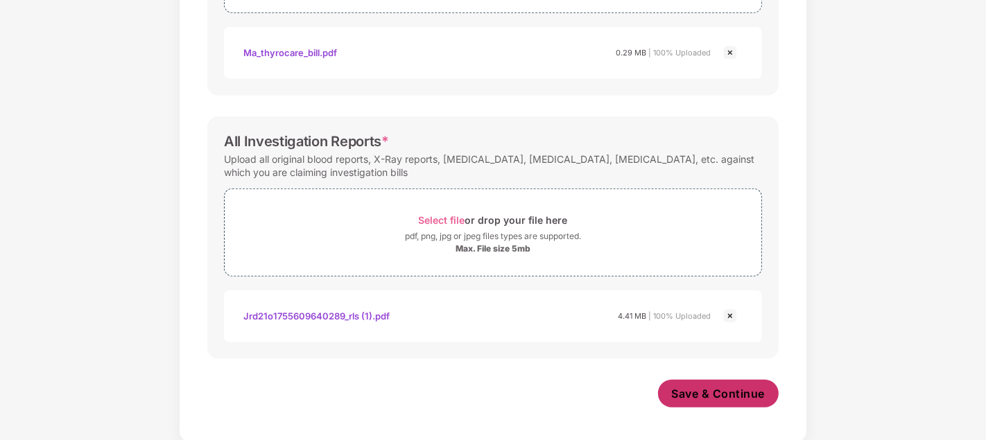
click at [706, 389] on span "Save & Continue" at bounding box center [719, 393] width 94 height 15
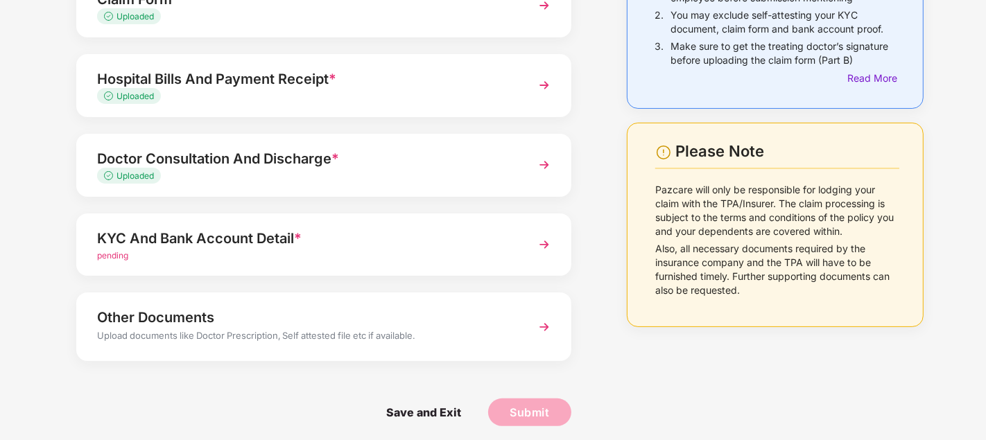
scroll to position [172, 0]
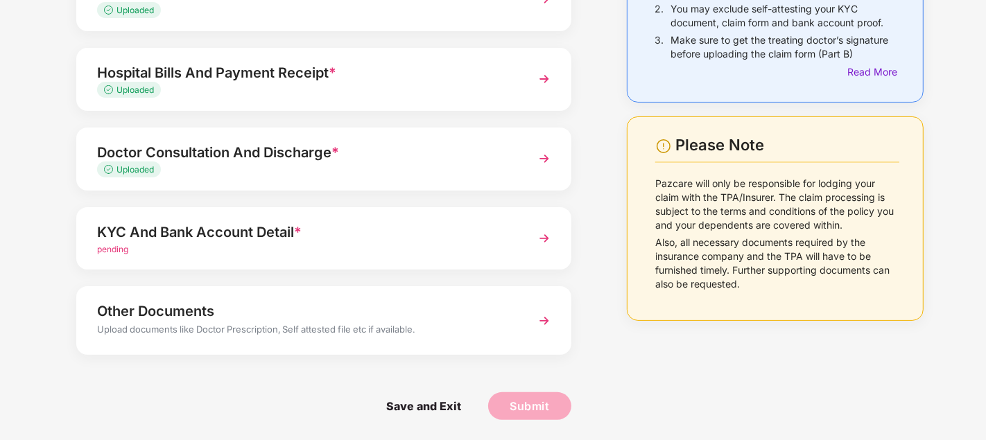
click at [544, 238] on img at bounding box center [544, 238] width 25 height 25
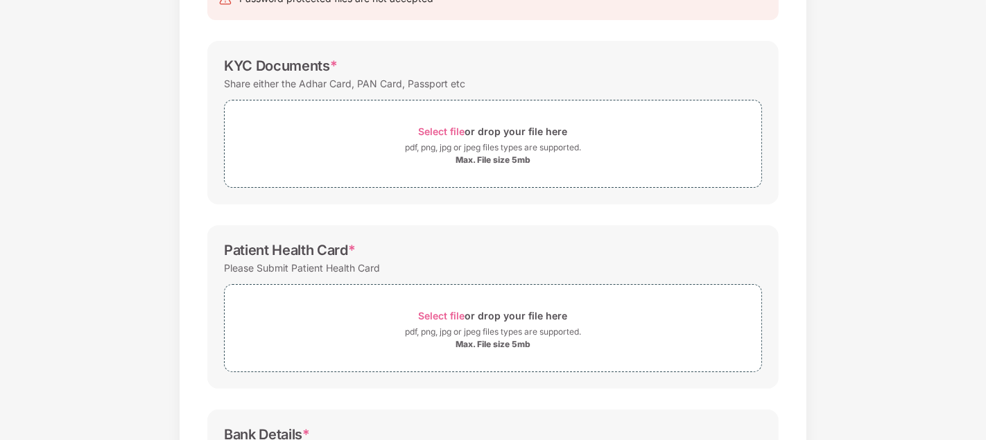
scroll to position [0, 0]
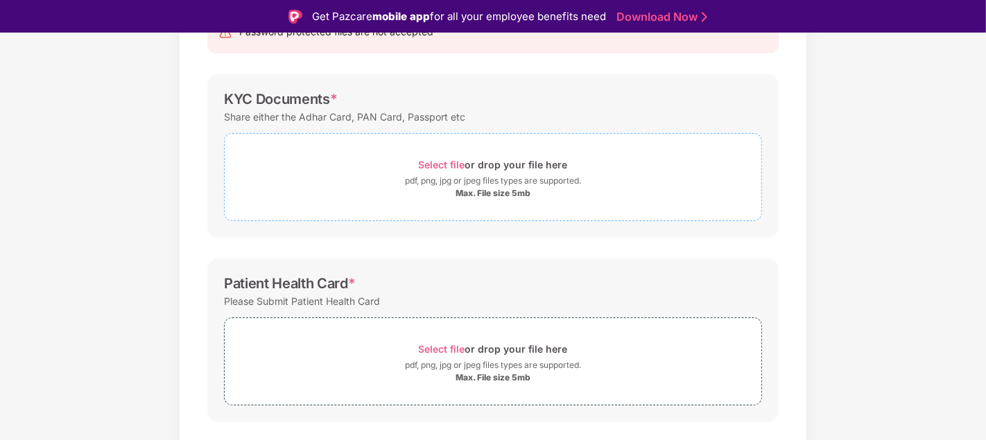
click at [445, 161] on span "Select file" at bounding box center [442, 165] width 46 height 12
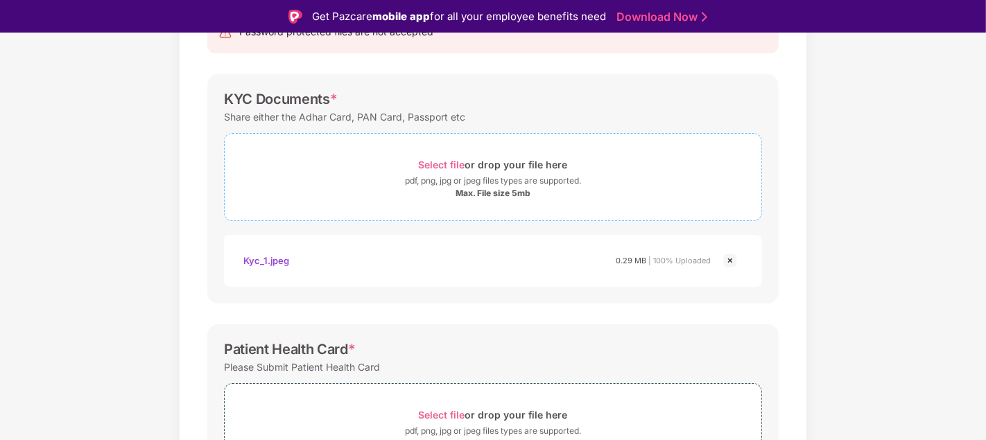
click at [436, 164] on span "Select file" at bounding box center [442, 165] width 46 height 12
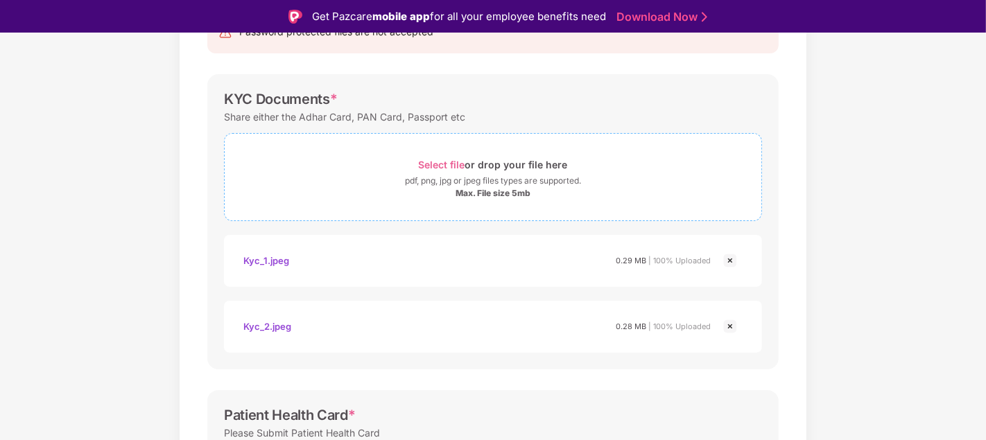
click at [441, 162] on span "Select file" at bounding box center [442, 165] width 46 height 12
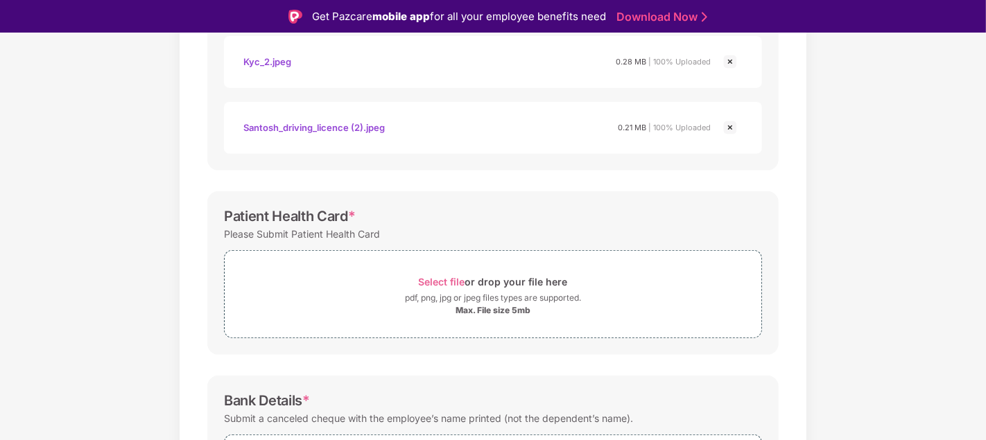
scroll to position [439, 0]
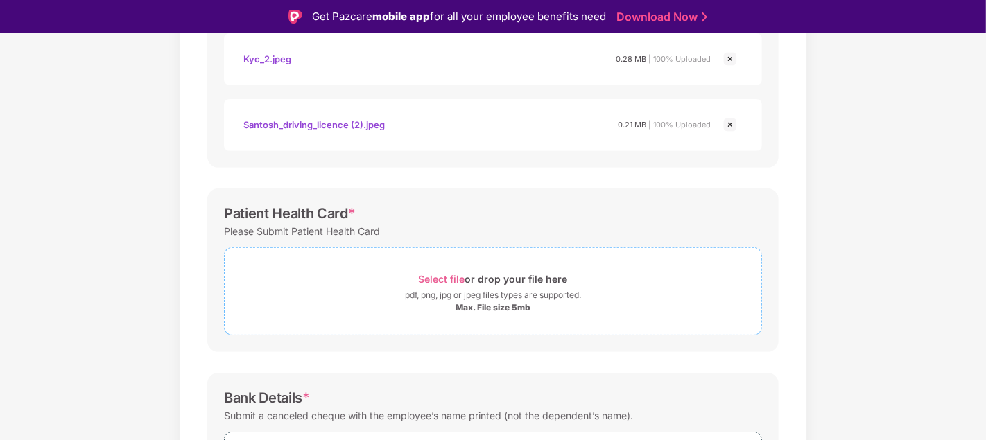
click at [445, 277] on span "Select file" at bounding box center [442, 279] width 46 height 12
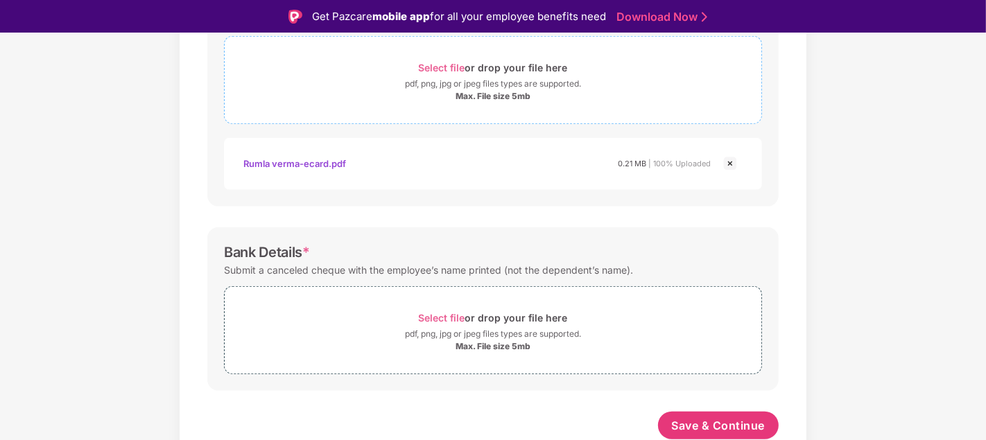
scroll to position [649, 0]
click at [441, 315] on span "Select file" at bounding box center [442, 319] width 46 height 12
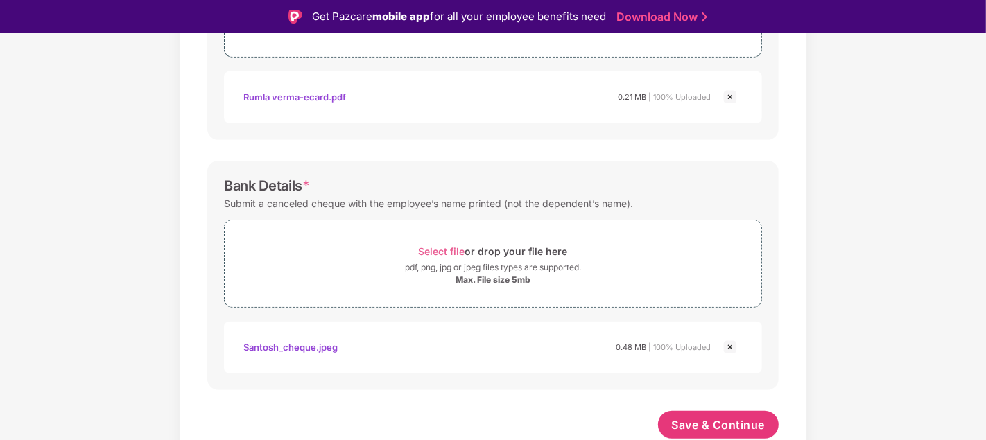
scroll to position [716, 0]
click at [704, 429] on span "Save & Continue" at bounding box center [719, 426] width 94 height 15
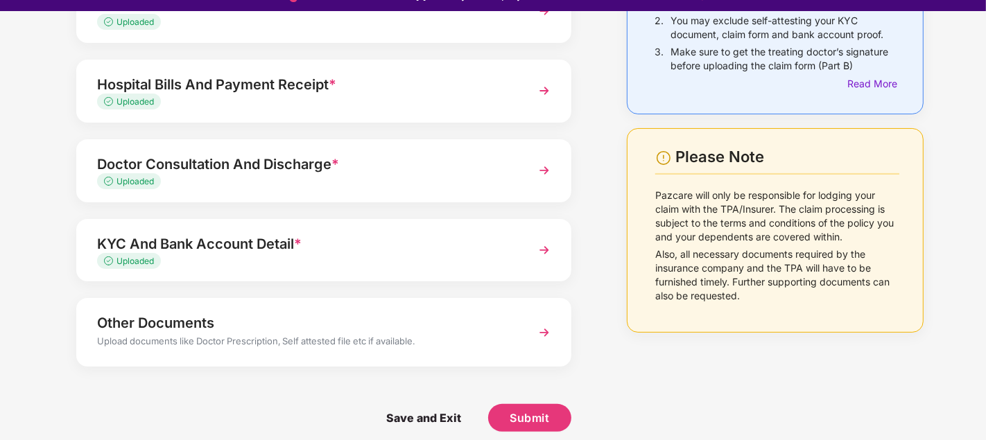
scroll to position [33, 0]
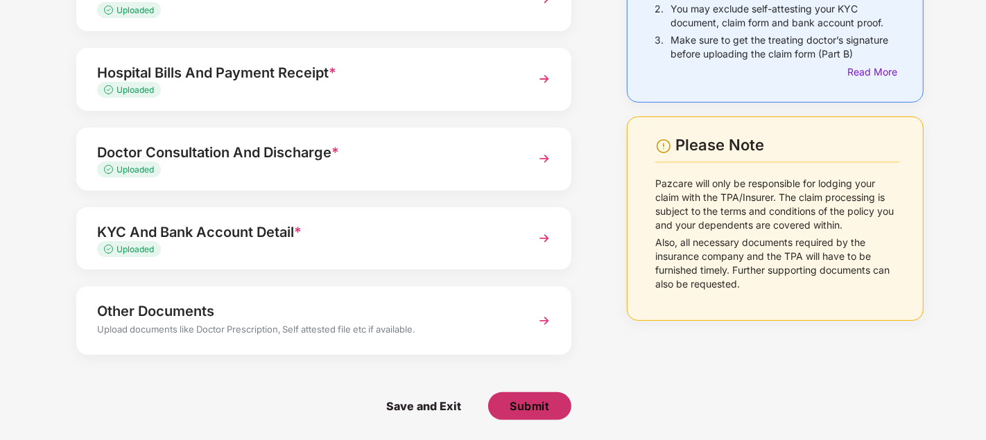
click at [525, 405] on span "Submit" at bounding box center [529, 406] width 40 height 15
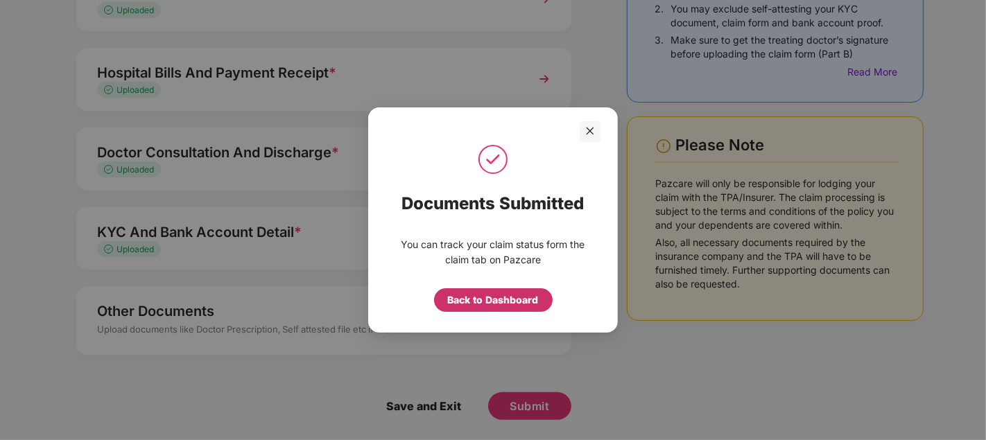
click at [511, 306] on div "Back to Dashboard" at bounding box center [493, 299] width 91 height 15
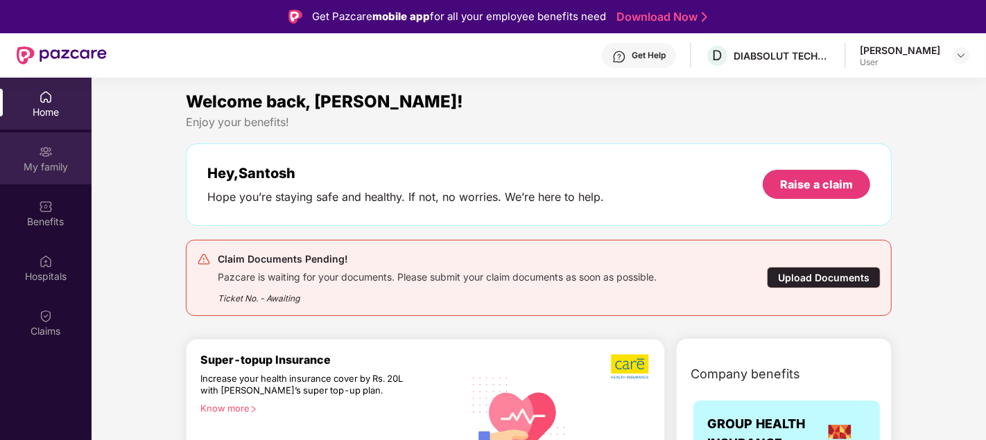
click at [51, 160] on div "My family" at bounding box center [45, 167] width 91 height 14
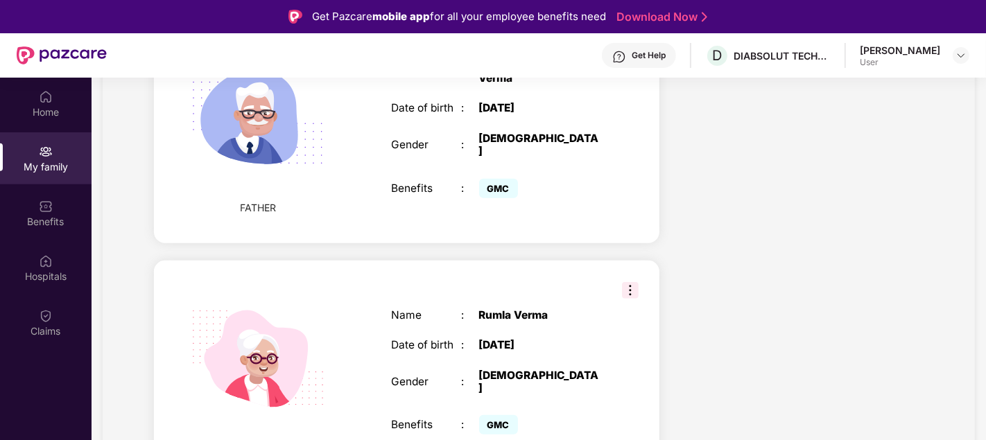
scroll to position [1103, 0]
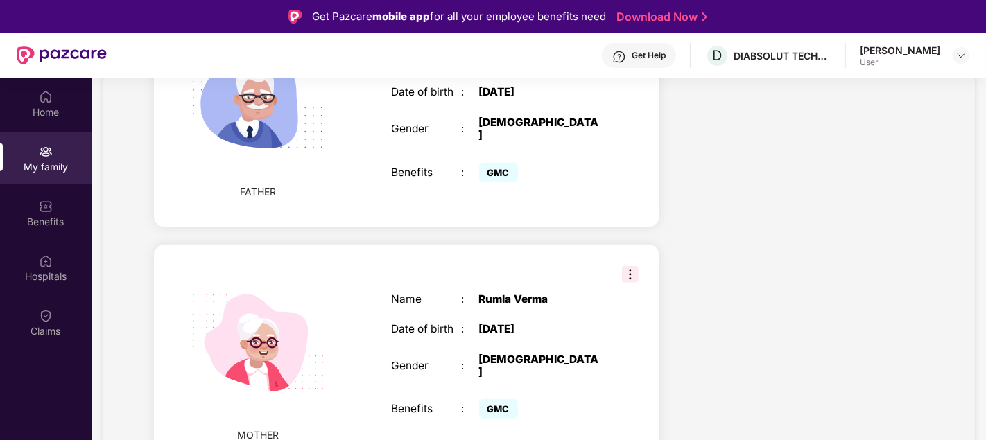
click at [630, 266] on img at bounding box center [630, 274] width 17 height 17
click at [576, 277] on div "Name : Rumla Verma Date of birth : 03 Jan 1955 Gender : FEMALE Benefits : GMC" at bounding box center [496, 358] width 238 height 164
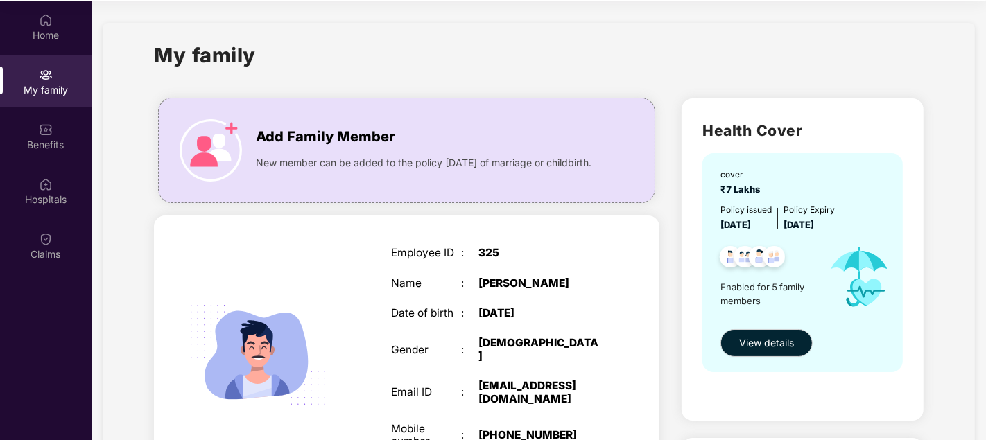
scroll to position [0, 0]
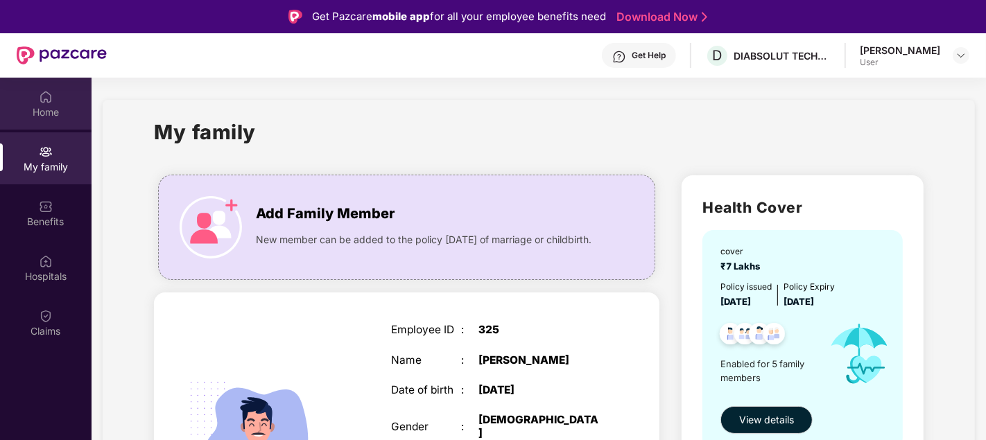
click at [49, 107] on div "Home" at bounding box center [45, 112] width 91 height 14
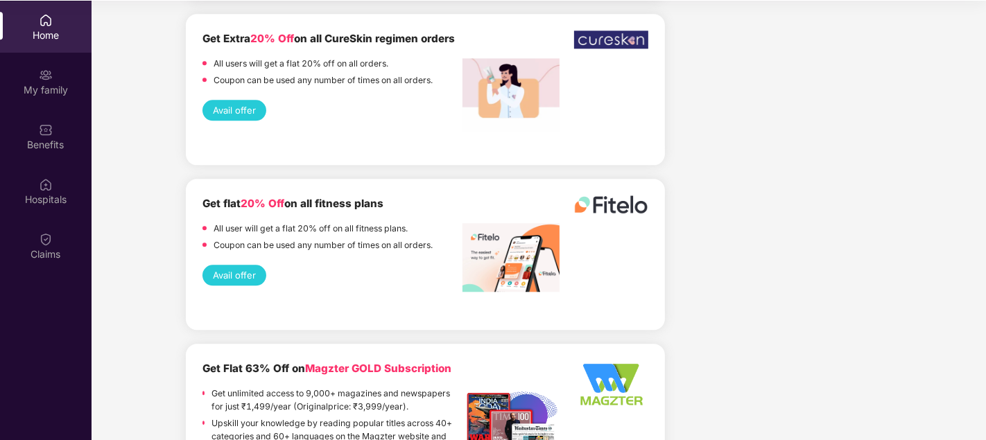
scroll to position [2840, 0]
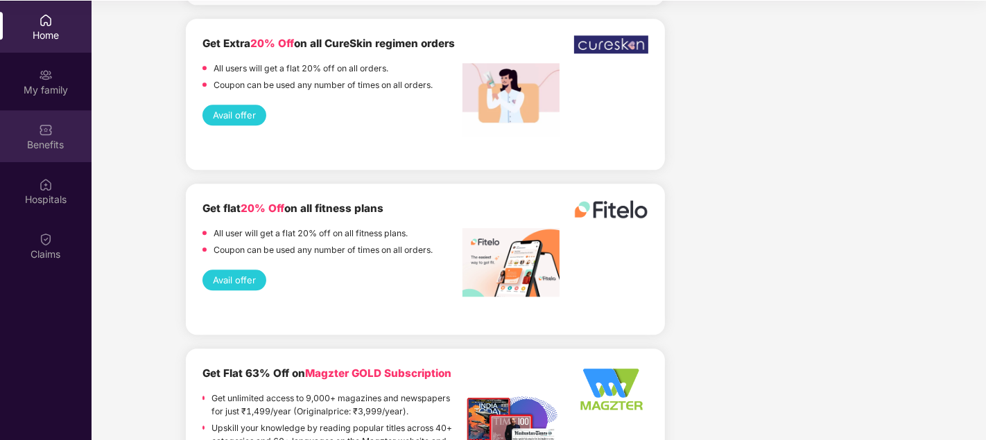
click at [56, 143] on div "Benefits" at bounding box center [45, 145] width 91 height 14
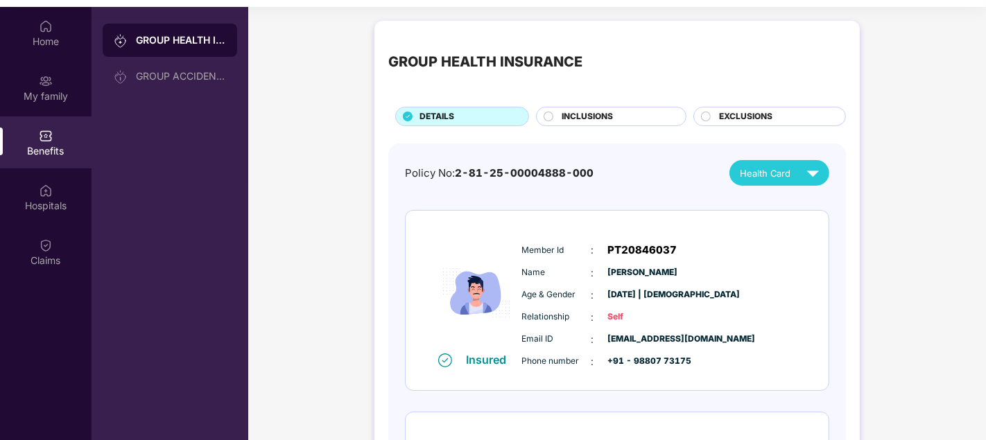
scroll to position [70, 0]
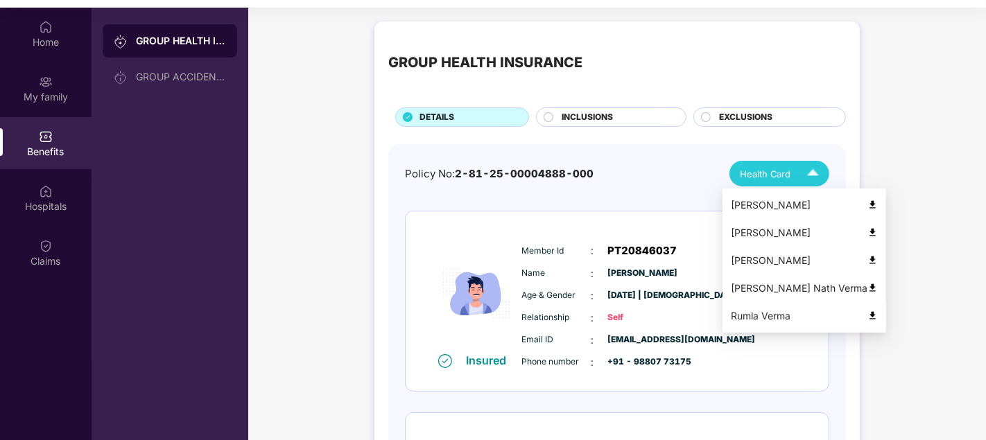
click at [867, 318] on img at bounding box center [872, 315] width 10 height 10
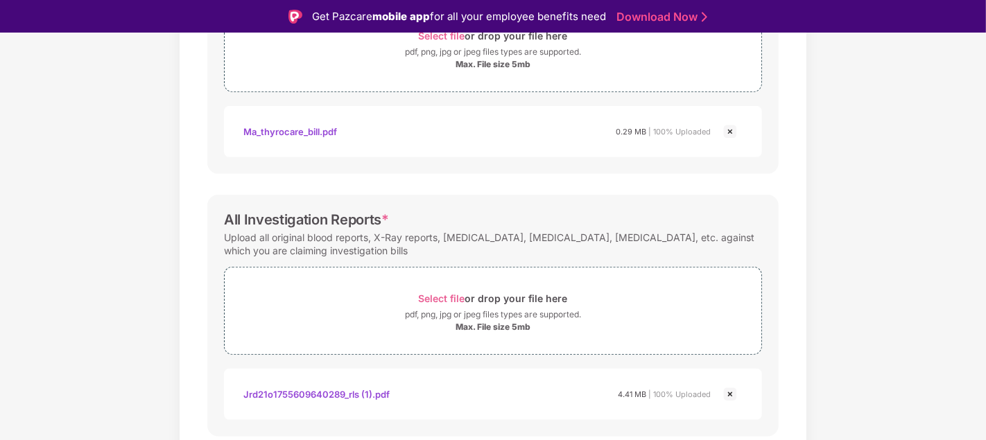
scroll to position [725, 0]
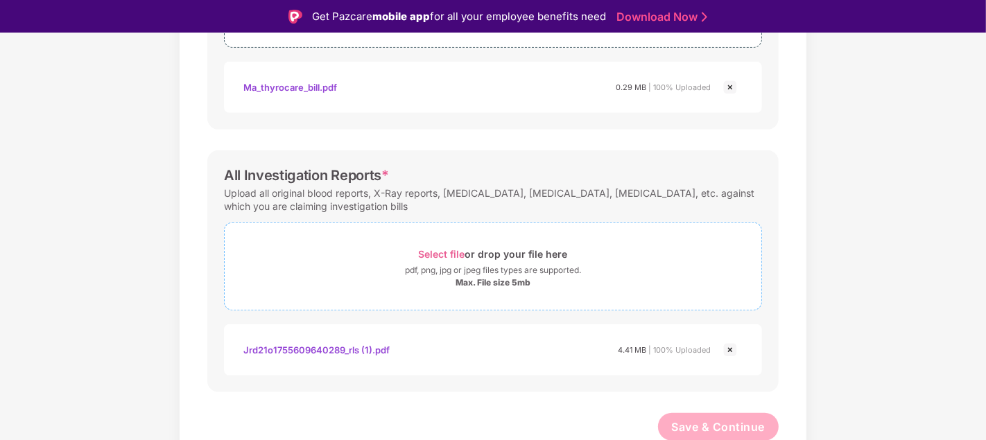
click at [441, 256] on span "Select file" at bounding box center [442, 254] width 46 height 12
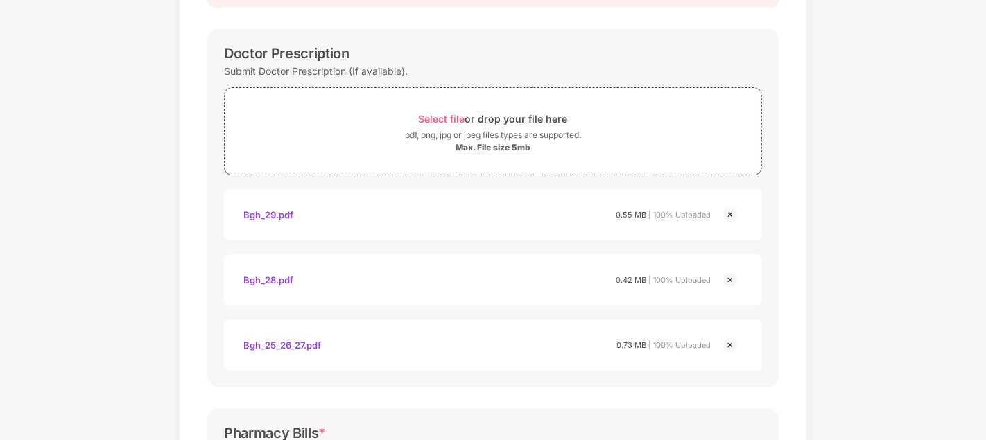
scroll to position [0, 0]
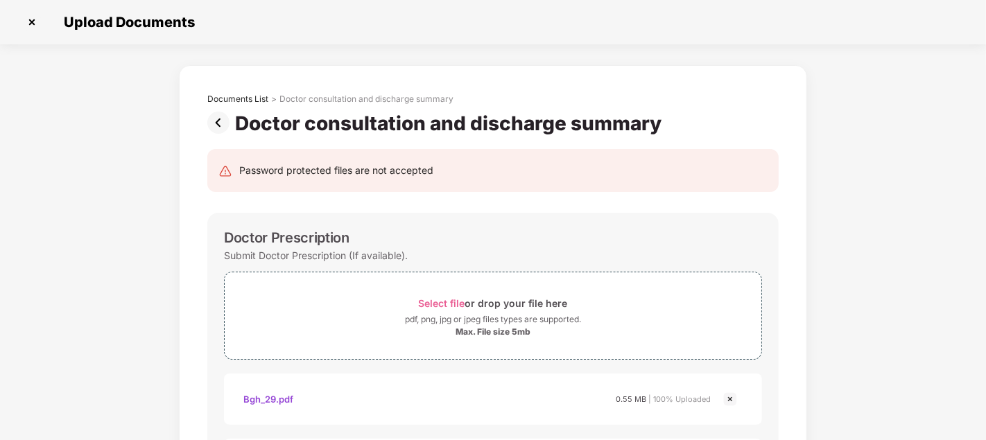
click at [213, 119] on img at bounding box center [221, 123] width 28 height 22
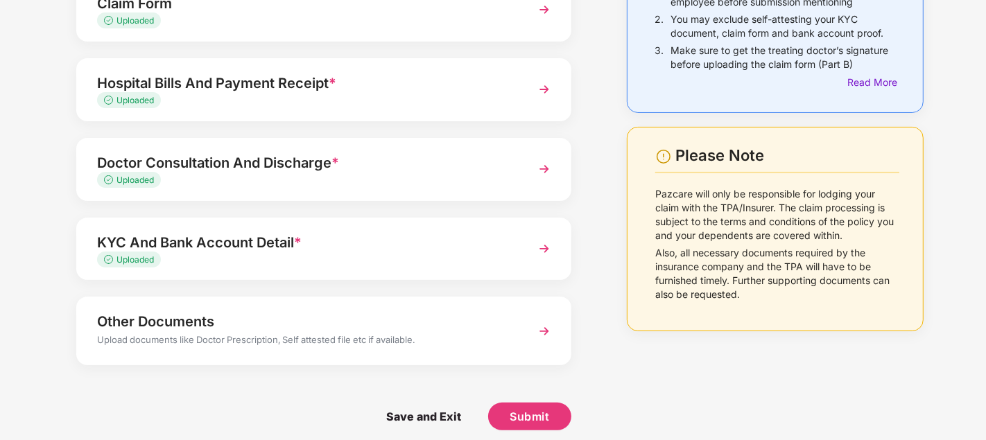
scroll to position [172, 0]
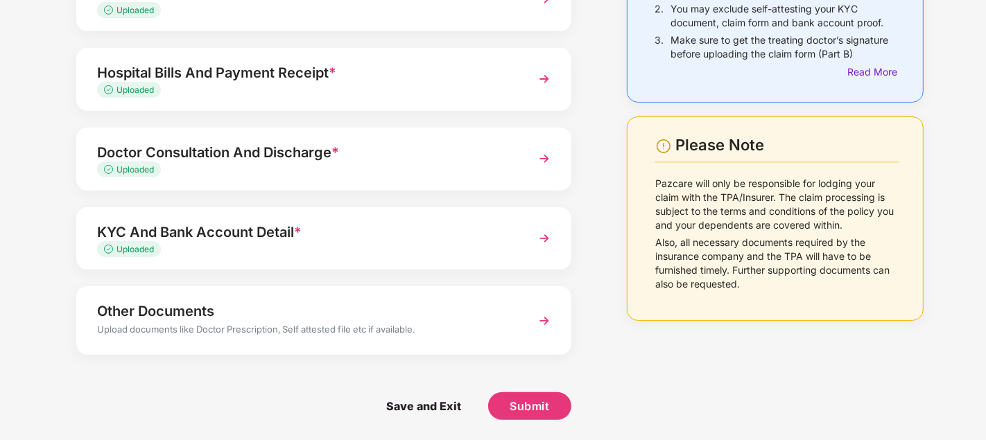
click at [595, 314] on div "Upload Documents- Completion Status 75% Claim Form Uploaded Hospital Bills And …" at bounding box center [324, 167] width 564 height 548
click at [532, 407] on span "Submit" at bounding box center [529, 406] width 40 height 15
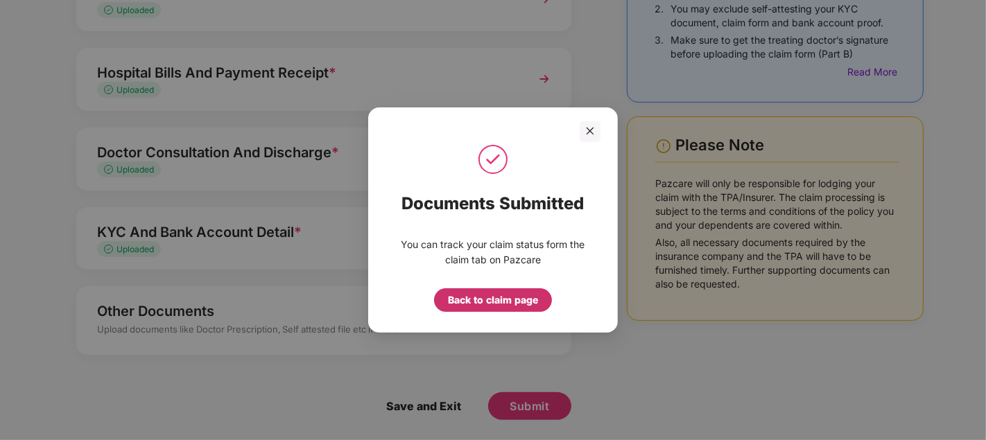
click at [533, 299] on div "Back to claim page" at bounding box center [493, 299] width 90 height 15
